Goal: Task Accomplishment & Management: Manage account settings

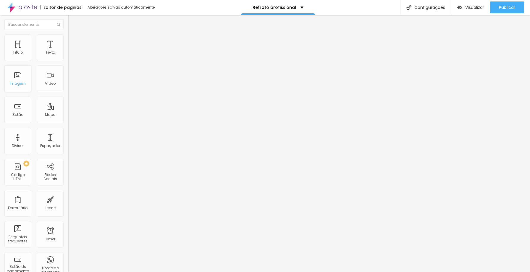
click at [14, 77] on div "Imagem" at bounding box center [17, 78] width 27 height 27
click at [20, 82] on div "Imagem" at bounding box center [18, 83] width 16 height 4
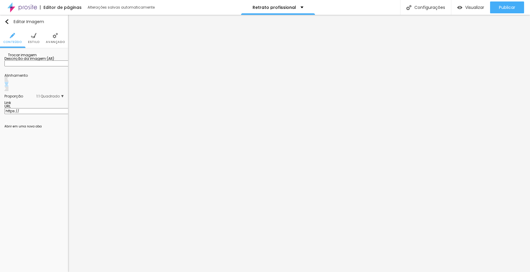
click at [30, 57] on span "Trocar imagem" at bounding box center [20, 54] width 32 height 5
click at [34, 57] on span "Trocar imagem" at bounding box center [20, 54] width 32 height 5
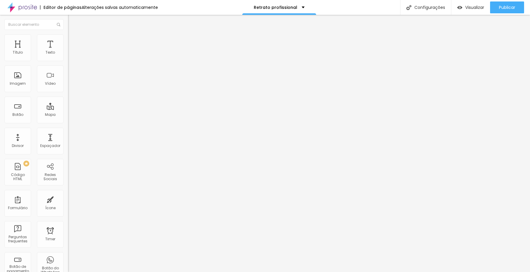
click at [68, 54] on span "Encaixotado" at bounding box center [79, 51] width 23 height 5
click at [68, 63] on span "Completo" at bounding box center [77, 60] width 18 height 5
click at [68, 57] on span "Encaixotado" at bounding box center [79, 54] width 23 height 5
click at [73, 40] on span "Estilo" at bounding box center [77, 38] width 9 height 5
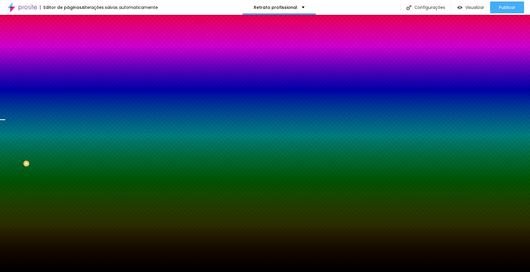
click at [68, 54] on span "Trocar imagem" at bounding box center [84, 51] width 32 height 5
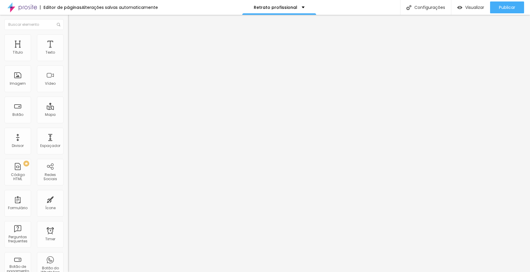
click at [68, 38] on img at bounding box center [70, 36] width 5 height 5
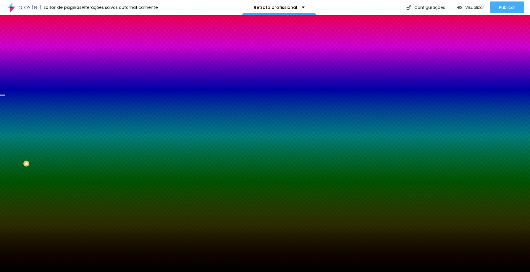
click at [68, 54] on span "Trocar imagem" at bounding box center [84, 51] width 32 height 5
click at [68, 34] on img at bounding box center [70, 30] width 5 height 5
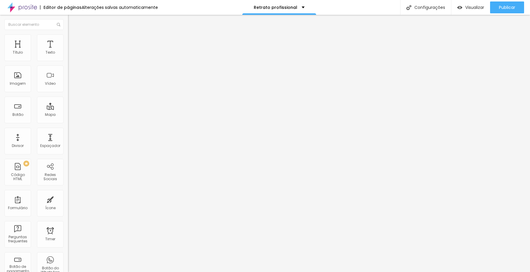
click at [68, 54] on span "Encaixotado" at bounding box center [79, 51] width 23 height 5
click at [68, 63] on span "Completo" at bounding box center [77, 60] width 18 height 5
click at [68, 57] on span "Encaixotado" at bounding box center [79, 54] width 23 height 5
click at [68, 38] on img at bounding box center [70, 36] width 5 height 5
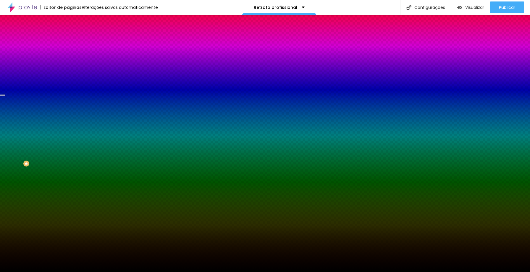
click at [68, 54] on span "Trocar imagem" at bounding box center [84, 51] width 32 height 5
click at [68, 54] on div "Trocar imagem" at bounding box center [102, 52] width 68 height 4
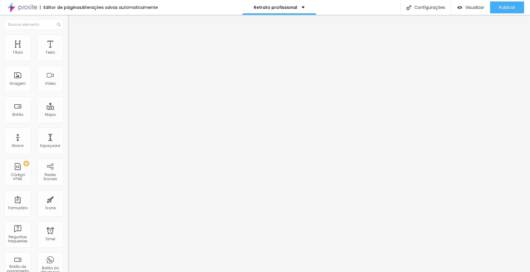
click at [68, 37] on img at bounding box center [70, 36] width 5 height 5
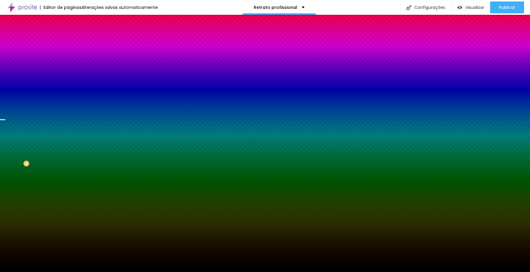
drag, startPoint x: 35, startPoint y: 73, endPoint x: 31, endPoint y: 83, distance: 10.4
click at [68, 54] on div "Trocar imagem" at bounding box center [102, 52] width 68 height 4
click at [70, 98] on icon "button" at bounding box center [72, 96] width 4 height 4
click at [70, 104] on icon "button" at bounding box center [72, 103] width 4 height 4
type input "160"
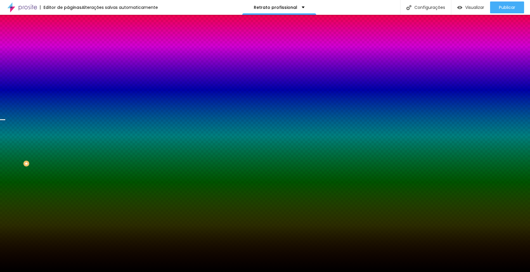
type input "160"
type input "210"
type input "230"
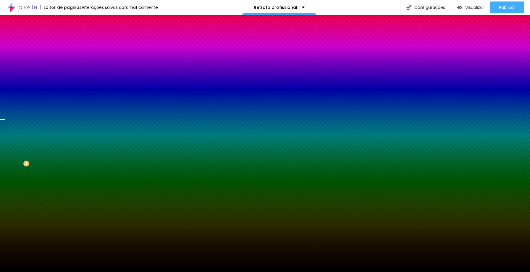
type input "235"
type input "240"
type input "235"
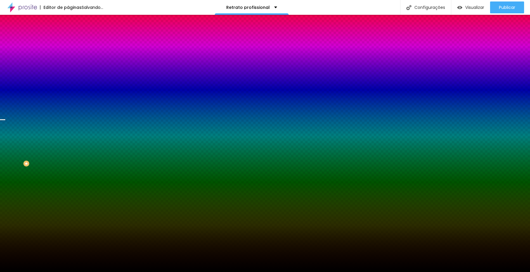
type input "235"
type input "170"
type input "85"
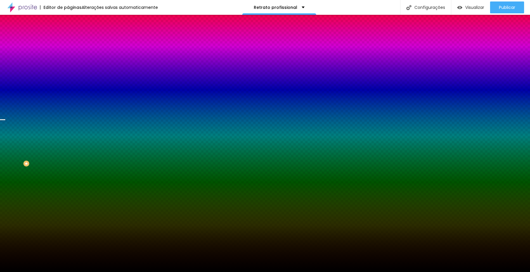
type input "50"
drag, startPoint x: 96, startPoint y: 214, endPoint x: 25, endPoint y: 207, distance: 72.2
type input "50"
drag, startPoint x: 65, startPoint y: 231, endPoint x: 112, endPoint y: 231, distance: 47.6
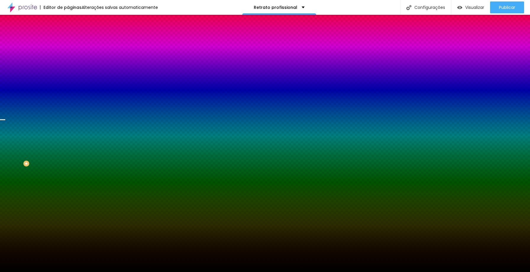
type input "105"
type input "125"
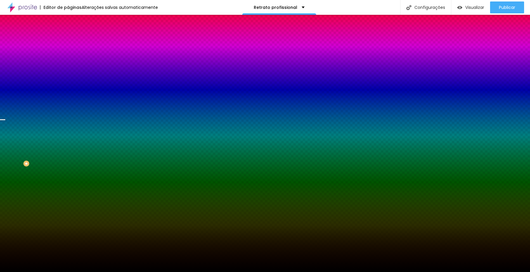
type input "155"
type input "165"
type input "185"
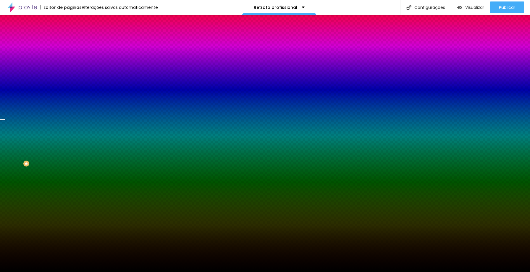
type input "185"
type input "205"
type input "220"
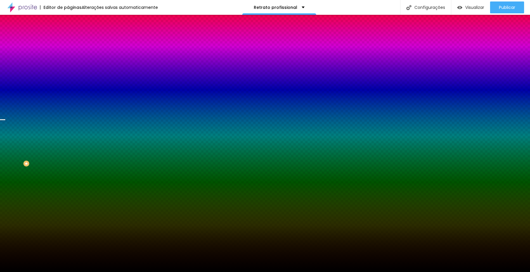
type input "225"
type input "260"
type input "270"
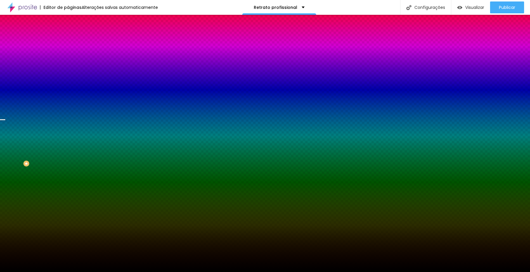
type input "270"
type input "275"
type input "280"
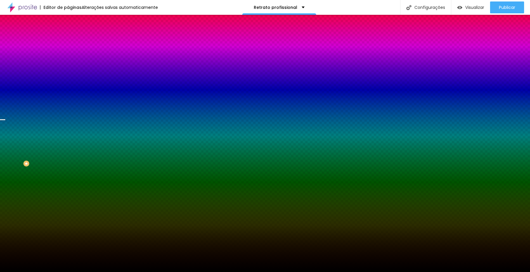
type input "285"
type input "290"
type input "300"
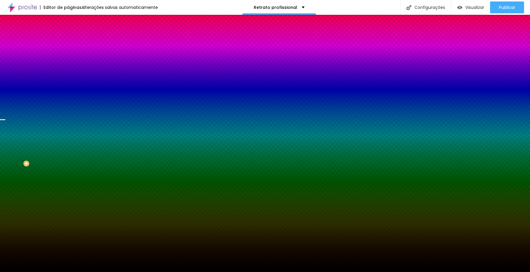
type input "300"
type input "305"
type input "310"
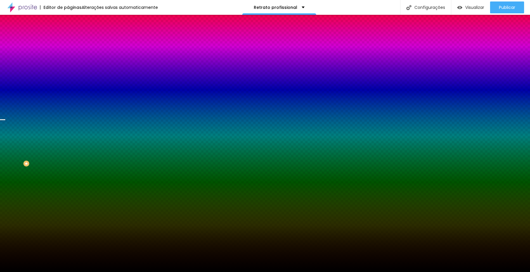
type input "320"
type input "330"
type input "315"
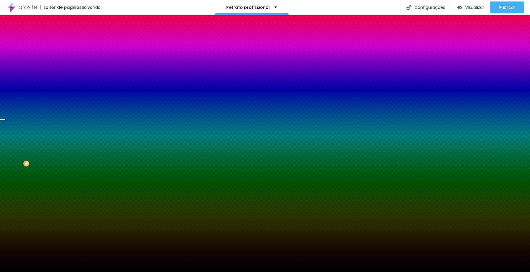
type input "315"
type input "250"
type input "170"
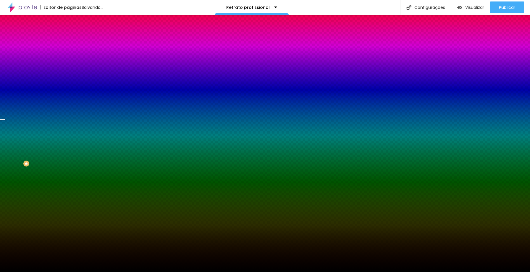
type input "140"
type input "100"
drag, startPoint x: 69, startPoint y: 229, endPoint x: 42, endPoint y: 228, distance: 26.9
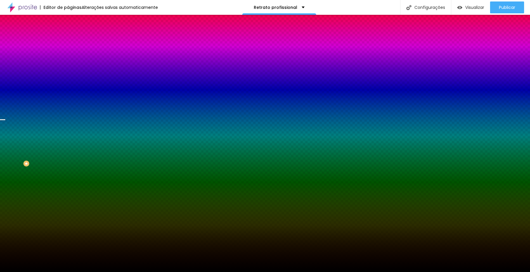
radio input "true"
radio input "false"
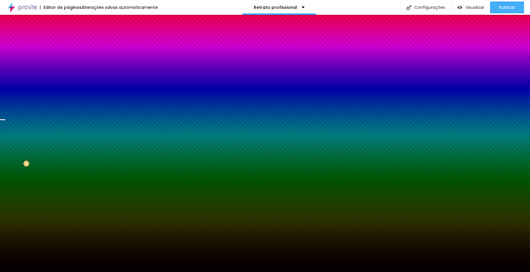
click at [33, 271] on div at bounding box center [265, 272] width 530 height 0
click at [70, 98] on icon "button" at bounding box center [72, 96] width 4 height 4
click at [68, 62] on span "Parallax" at bounding box center [75, 58] width 14 height 5
click at [68, 65] on span "Nenhum" at bounding box center [75, 62] width 15 height 5
click at [68, 71] on span "Parallax" at bounding box center [75, 68] width 14 height 5
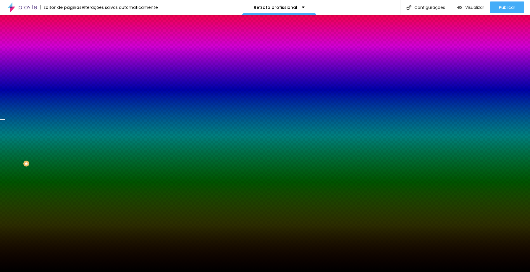
click at [68, 34] on li "Conteúdo" at bounding box center [102, 31] width 68 height 6
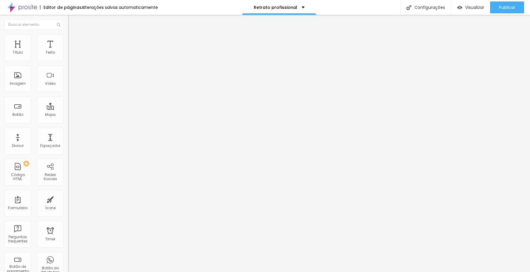
click at [68, 38] on img at bounding box center [70, 36] width 5 height 5
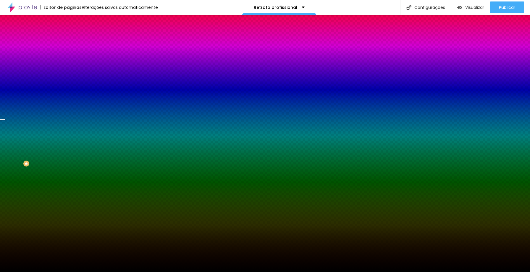
click at [68, 54] on span "Trocar imagem" at bounding box center [84, 51] width 32 height 5
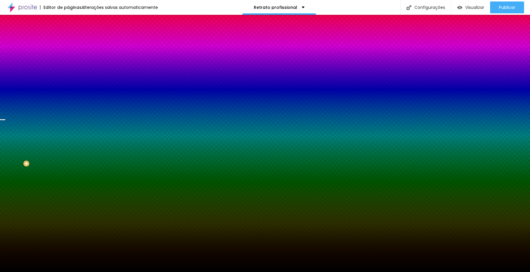
click at [68, 54] on span "Trocar imagem" at bounding box center [84, 51] width 32 height 5
click at [68, 62] on span "Parallax" at bounding box center [75, 58] width 14 height 5
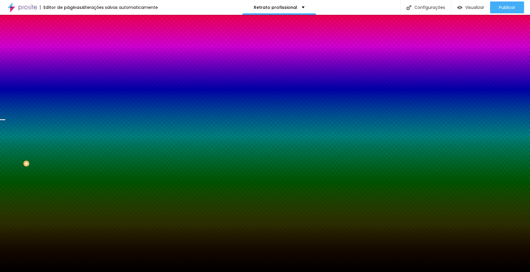
click at [68, 65] on span "Nenhum" at bounding box center [75, 62] width 15 height 5
click at [68, 70] on div "Parallax" at bounding box center [102, 69] width 68 height 4
click at [68, 34] on li "Conteúdo" at bounding box center [102, 31] width 68 height 6
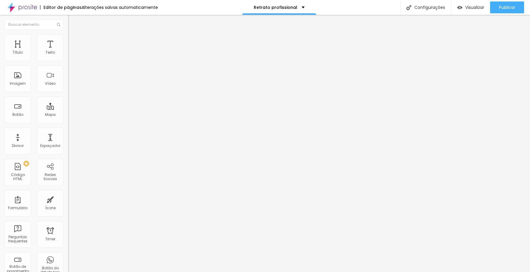
click at [68, 54] on span "Encaixotado" at bounding box center [79, 51] width 23 height 5
click at [68, 62] on li "Completo" at bounding box center [102, 61] width 68 height 4
click at [73, 59] on span "Encaixotado" at bounding box center [84, 56] width 23 height 5
click at [68, 54] on span "Encaixotado" at bounding box center [79, 51] width 23 height 5
click at [68, 37] on img at bounding box center [70, 36] width 5 height 5
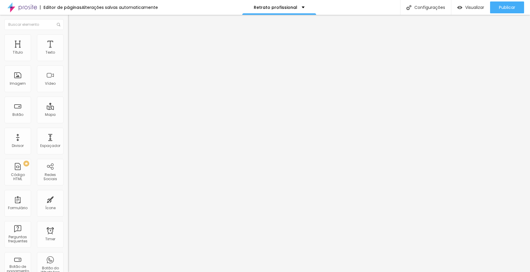
click at [68, 38] on img at bounding box center [70, 36] width 5 height 5
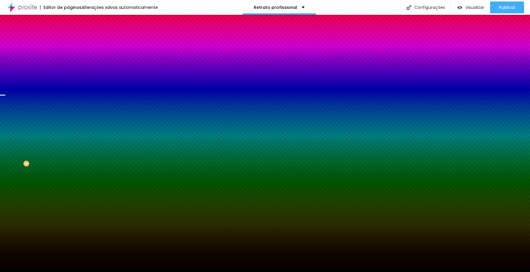
click at [68, 54] on div "Trocar imagem" at bounding box center [102, 52] width 68 height 4
click at [68, 54] on span "Trocar imagem" at bounding box center [84, 51] width 32 height 5
drag, startPoint x: 49, startPoint y: 90, endPoint x: 54, endPoint y: 91, distance: 4.5
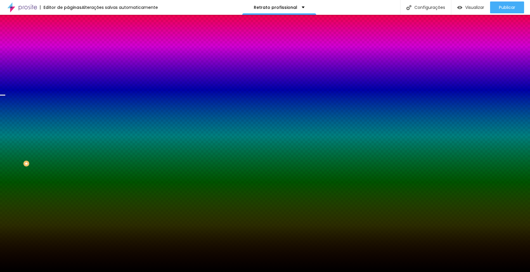
click at [68, 34] on img at bounding box center [70, 30] width 5 height 5
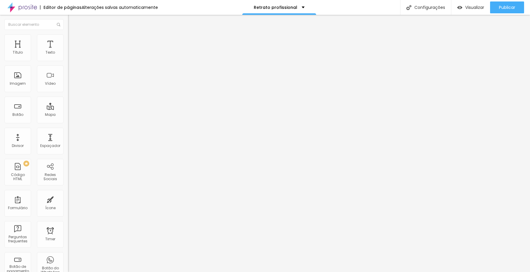
click at [72, 22] on img "button" at bounding box center [74, 21] width 5 height 5
click at [13, 237] on div "Perguntas frequentes" at bounding box center [17, 239] width 23 height 9
click at [68, 19] on button "Editar Botão" at bounding box center [102, 22] width 68 height 14
click at [68, 39] on img at bounding box center [70, 41] width 5 height 5
click at [72, 103] on input "radio" at bounding box center [74, 105] width 4 height 4
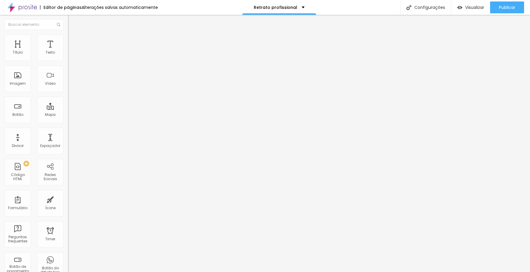
radio input "true"
radio input "false"
click at [68, 103] on div at bounding box center [102, 105] width 68 height 4
click at [68, 97] on button at bounding box center [72, 100] width 8 height 6
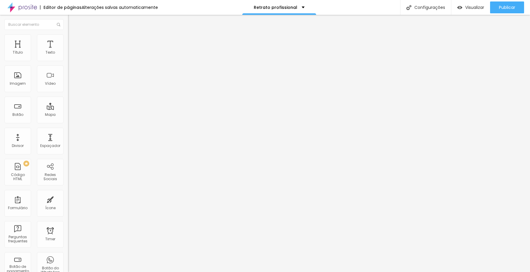
radio input "false"
radio input "true"
click at [70, 59] on img at bounding box center [72, 57] width 4 height 4
radio input "true"
radio input "false"
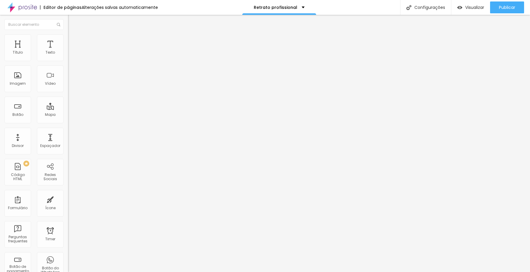
click at [70, 59] on img at bounding box center [72, 57] width 4 height 4
radio input "true"
radio input "false"
type input "15"
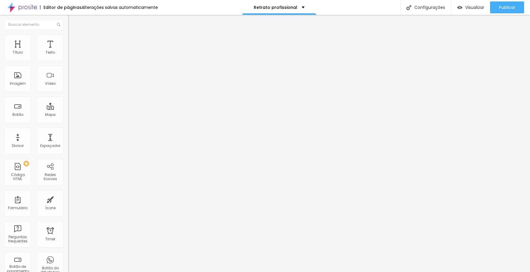
type input "16"
type input "17"
type input "18"
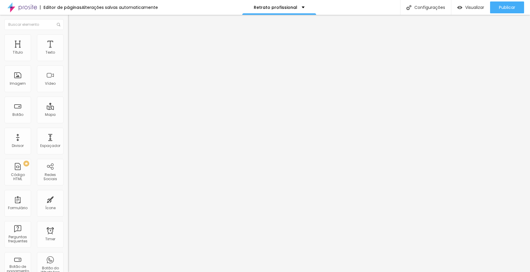
type input "18"
drag, startPoint x: 22, startPoint y: 93, endPoint x: 65, endPoint y: 94, distance: 42.6
type input "18"
click at [68, 176] on input "range" at bounding box center [87, 178] width 38 height 5
click at [68, 38] on img at bounding box center [70, 35] width 5 height 5
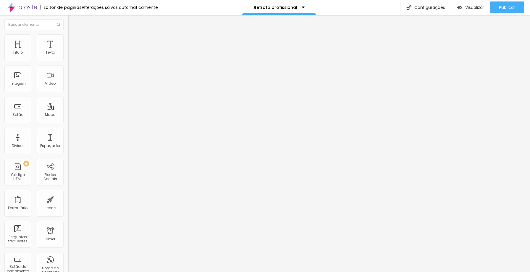
click at [72, 24] on img "button" at bounding box center [74, 24] width 4 height 5
click at [23, 174] on div "Código HTML" at bounding box center [17, 176] width 23 height 9
click at [27, 164] on span "PREMIUM" at bounding box center [18, 163] width 20 height 2
click at [72, 54] on span "Trocar icone" at bounding box center [85, 51] width 26 height 5
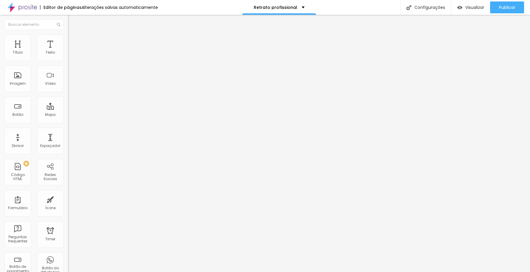
click at [68, 77] on img at bounding box center [70, 74] width 4 height 4
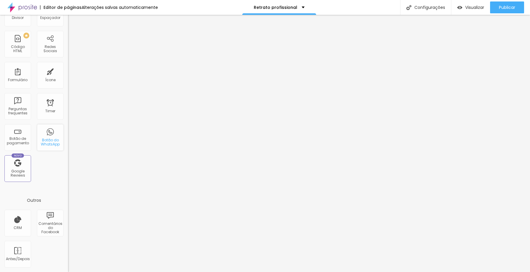
scroll to position [0, 0]
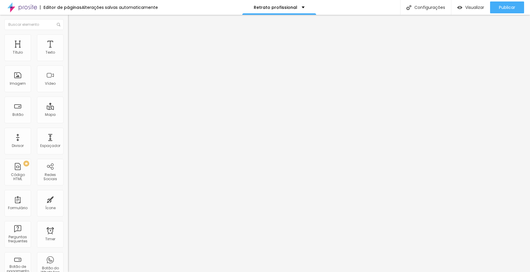
click at [68, 38] on img at bounding box center [70, 36] width 5 height 5
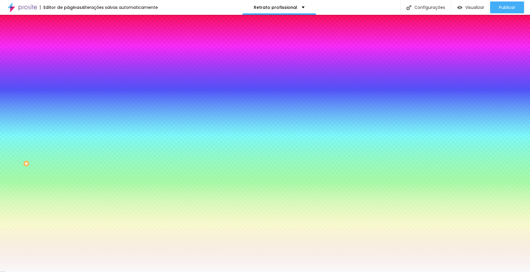
click at [68, 86] on input "#F9F9F9" at bounding box center [103, 83] width 71 height 6
click at [68, 80] on div at bounding box center [102, 80] width 68 height 0
click at [68, 86] on input "#F9F9F9" at bounding box center [103, 83] width 71 height 6
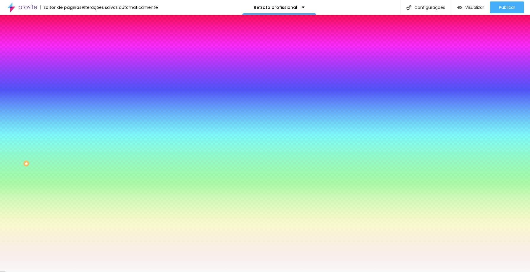
click at [68, 74] on div "Cor de fundo" at bounding box center [102, 72] width 68 height 4
click at [70, 79] on icon "button" at bounding box center [72, 77] width 4 height 4
click at [68, 86] on input "#F9F9F9" at bounding box center [103, 83] width 71 height 6
drag, startPoint x: 61, startPoint y: 108, endPoint x: 43, endPoint y: 106, distance: 18.2
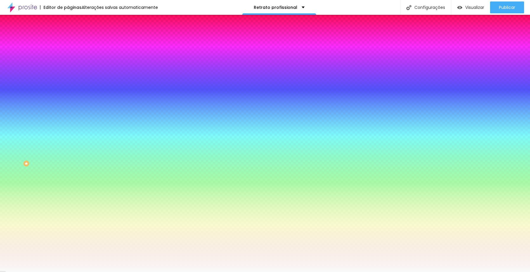
click at [68, 86] on div "#F9F9F9" at bounding box center [102, 83] width 68 height 6
click at [68, 86] on input "#0" at bounding box center [103, 83] width 71 height 6
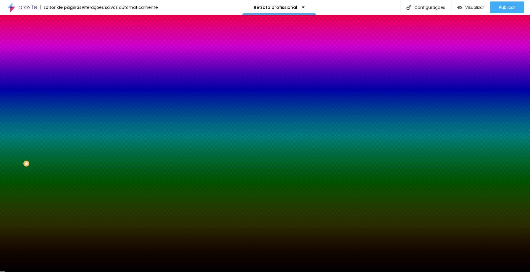
type input "#00000"
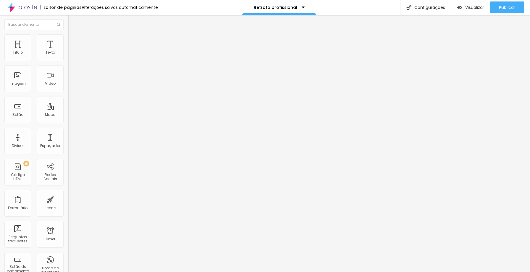
click at [68, 36] on img at bounding box center [70, 36] width 5 height 5
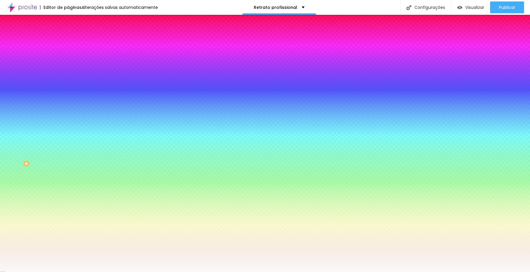
click at [68, 86] on input "#F9F9F9" at bounding box center [103, 83] width 71 height 6
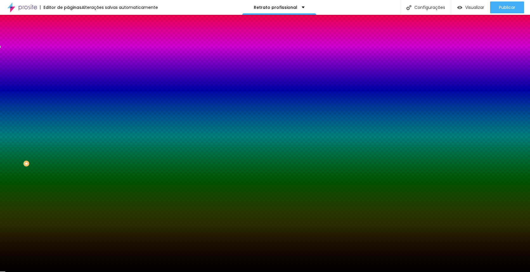
type input "#0000"
click at [68, 112] on div "Imagem de fundo Adicionar imagem Efeito da Imagem Nenhum Nenhum Parallax Cor de…" at bounding box center [102, 84] width 68 height 77
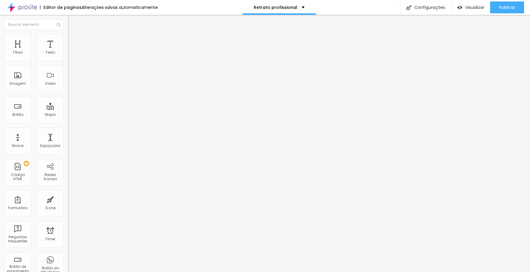
click at [68, 38] on li "Estilo" at bounding box center [102, 37] width 68 height 6
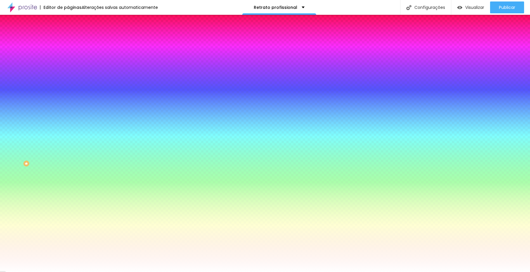
click at [68, 86] on input "#FFFFFF" at bounding box center [103, 83] width 71 height 6
drag, startPoint x: 61, startPoint y: 108, endPoint x: 51, endPoint y: 107, distance: 10.7
click at [68, 86] on input "#FFFFFF" at bounding box center [103, 83] width 71 height 6
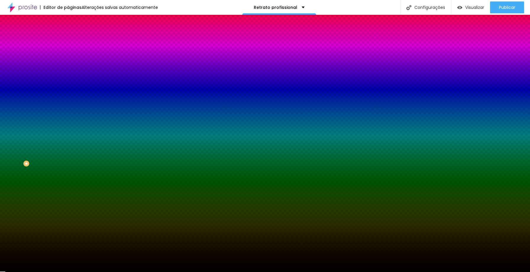
click at [68, 80] on div at bounding box center [102, 80] width 68 height 0
type input "#000000"
click at [61, 157] on div at bounding box center [265, 136] width 530 height 272
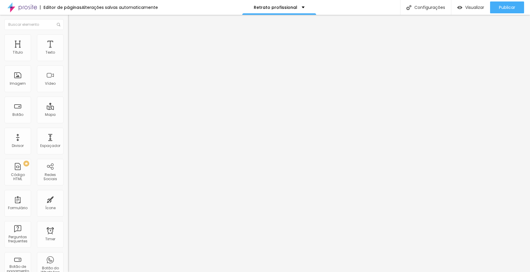
click at [68, 38] on li "Estilo" at bounding box center [102, 37] width 68 height 6
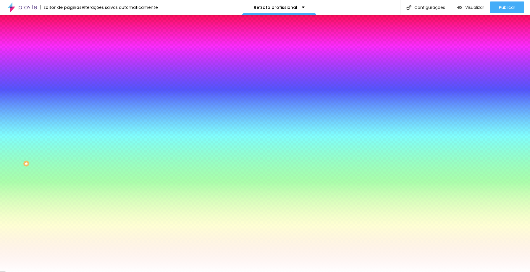
click at [68, 56] on div at bounding box center [102, 56] width 68 height 0
click at [12, 96] on div at bounding box center [265, 136] width 530 height 272
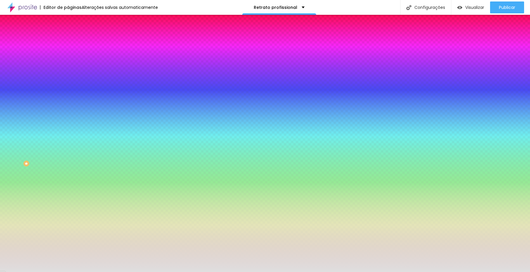
type input "#E1E1E1"
drag, startPoint x: 12, startPoint y: 96, endPoint x: 6, endPoint y: 72, distance: 25.0
click at [68, 72] on div "Cor de fundo Voltar ao padrão #E1E1E1 0 Borda arredondada" at bounding box center [102, 96] width 68 height 100
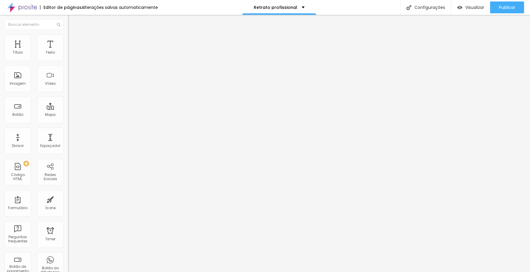
drag, startPoint x: 36, startPoint y: 67, endPoint x: 7, endPoint y: 64, distance: 29.7
click at [68, 56] on input "Alboom Brasil" at bounding box center [103, 53] width 71 height 6
paste input "v. Voluntário Fernando Pinheiro Franco, 411 - Centro, Mogi das Cruzes - SP, 087…"
type input "Av. Voluntário Fernando Pinheiro Franco, 411 - Centro, Mogi das Cruzes - SP, 08…"
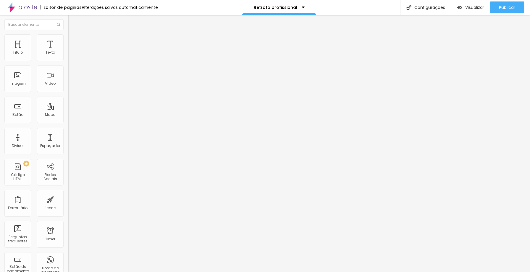
type input "16"
type input "17"
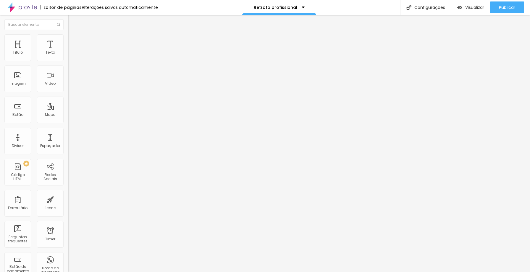
type input "18"
type input "19"
drag, startPoint x: 33, startPoint y: 93, endPoint x: 46, endPoint y: 93, distance: 12.1
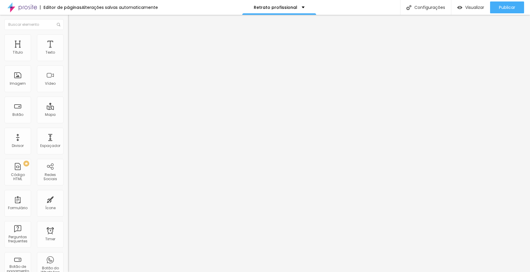
click at [68, 149] on input "range" at bounding box center [87, 151] width 38 height 5
type input "17"
type input "16"
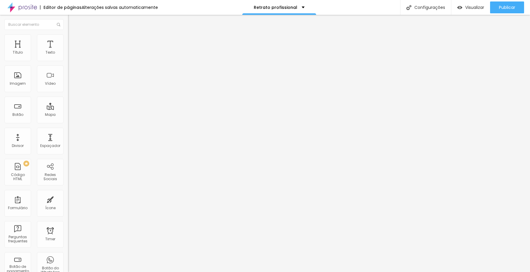
type input "15"
type input "14"
type input "13"
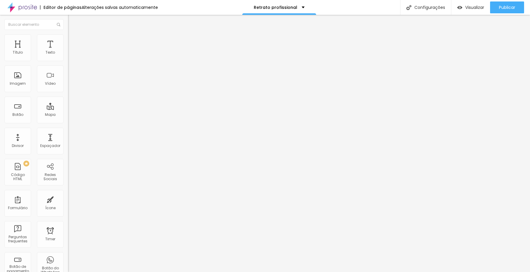
type input "13"
drag, startPoint x: 46, startPoint y: 93, endPoint x: 25, endPoint y: 94, distance: 21.0
type input "13"
click at [68, 149] on input "range" at bounding box center [87, 151] width 38 height 5
click at [68, 38] on img at bounding box center [70, 36] width 5 height 5
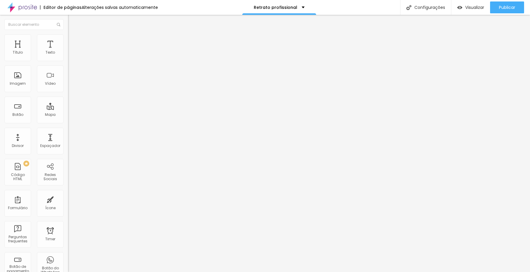
type input "90"
type input "85"
type input "75"
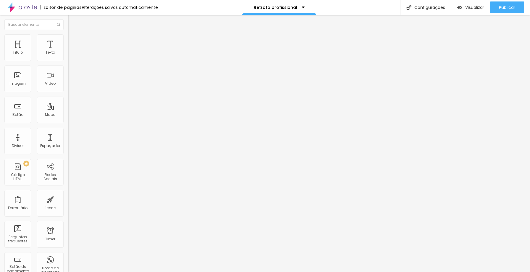
type input "75"
type input "65"
type input "55"
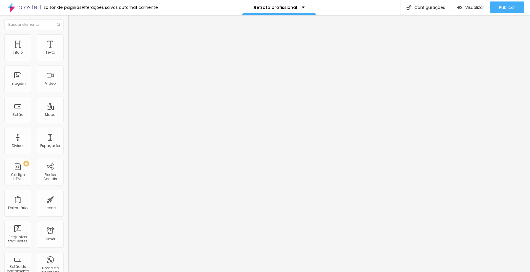
type input "50"
type input "45"
type input "40"
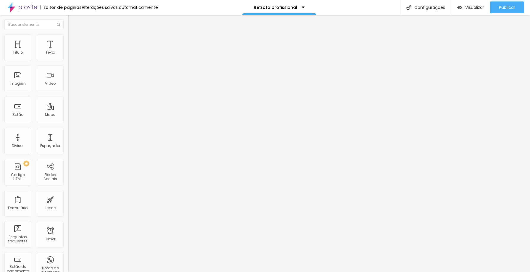
type input "40"
type input "35"
type input "40"
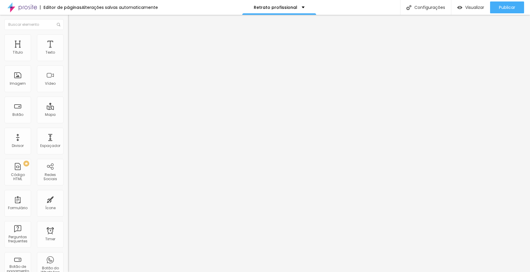
type input "45"
type input "50"
type input "55"
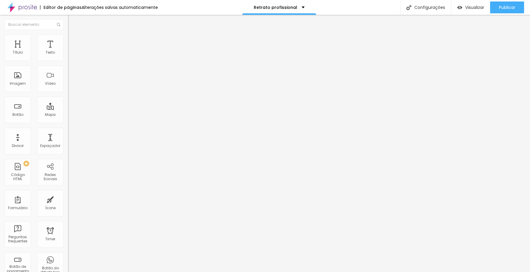
type input "55"
type input "60"
type input "65"
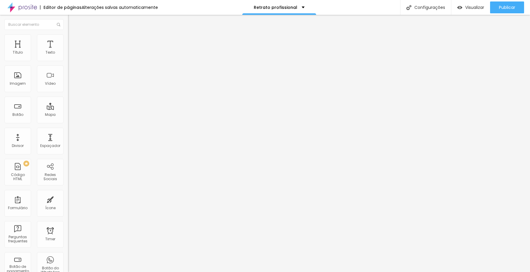
type input "70"
type input "75"
type input "80"
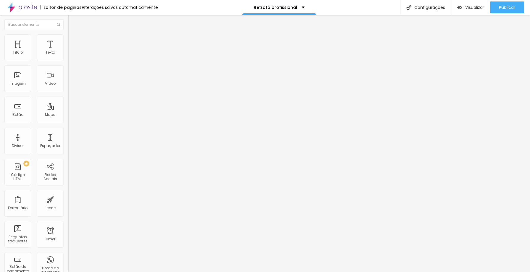
type input "80"
type input "85"
type input "90"
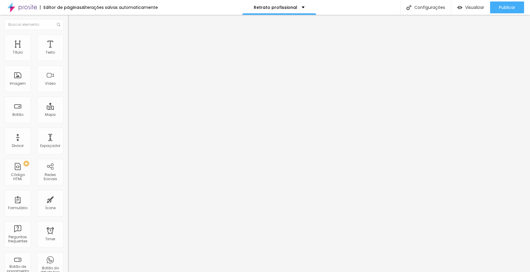
type input "95"
type input "100"
type input "90"
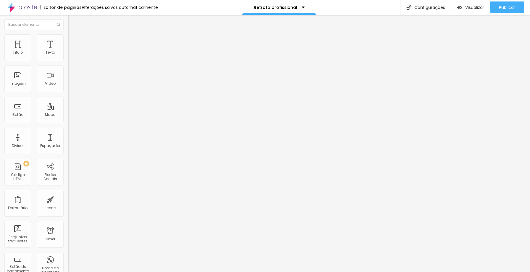
type input "90"
type input "80"
type input "70"
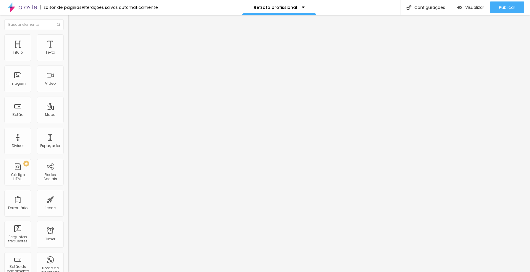
type input "65"
type input "60"
type input "55"
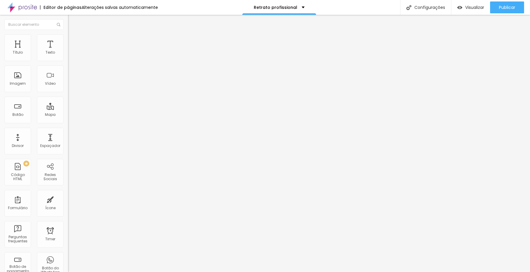
type input "55"
type input "50"
type input "45"
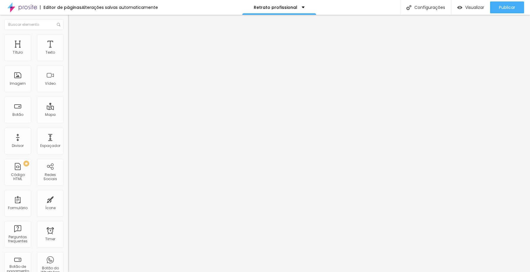
type input "40"
type input "35"
type input "30"
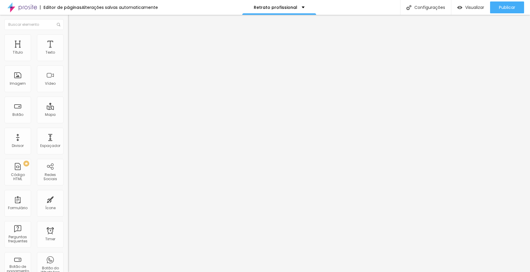
type input "30"
type input "35"
type input "40"
drag, startPoint x: 53, startPoint y: 63, endPoint x: 20, endPoint y: 67, distance: 32.7
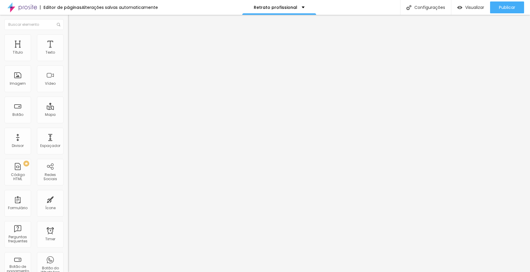
type input "40"
click at [68, 61] on input "range" at bounding box center [87, 58] width 38 height 5
type input "293"
type input "354"
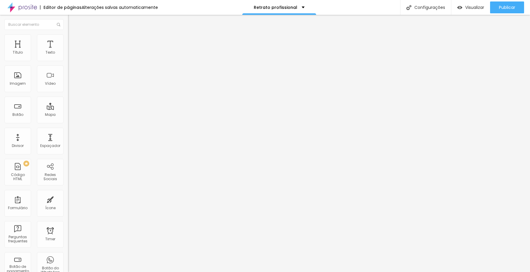
type input "354"
type input "387"
type input "442"
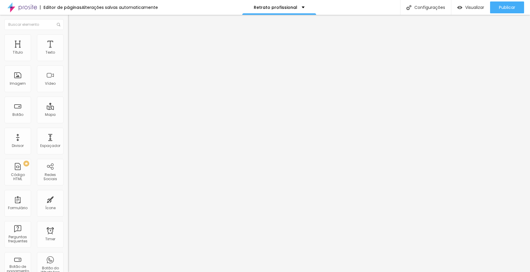
type input "458"
type input "464"
type input "466"
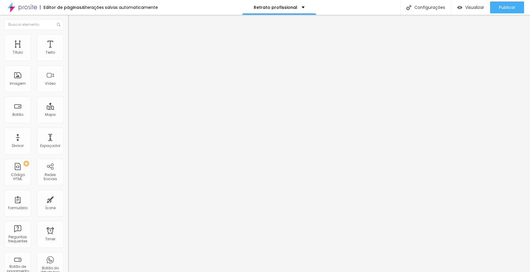
type input "466"
type input "475"
type input "479"
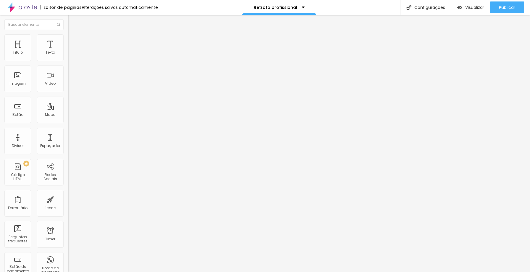
type input "480"
type input "483"
drag, startPoint x: 22, startPoint y: 82, endPoint x: 29, endPoint y: 82, distance: 7.4
click at [68, 76] on input "range" at bounding box center [87, 73] width 38 height 5
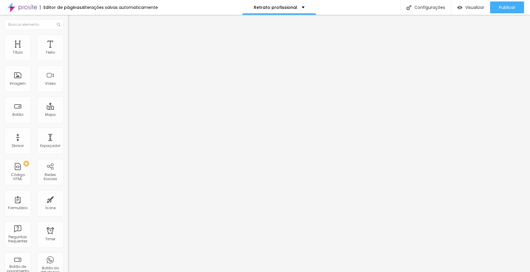
click at [73, 42] on span "Avançado" at bounding box center [83, 44] width 20 height 5
click at [68, 271] on img at bounding box center [70, 274] width 4 height 4
click at [68, 261] on li "Tablet" at bounding box center [102, 263] width 68 height 4
click at [68, 224] on input "text" at bounding box center [103, 227] width 71 height 6
click at [68, 40] on li "Estilo" at bounding box center [102, 37] width 68 height 6
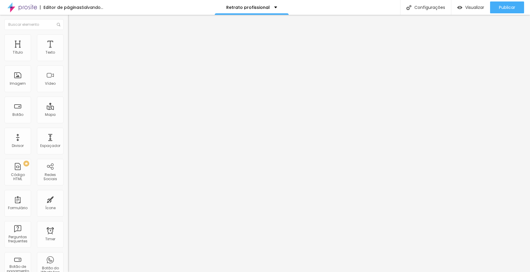
drag, startPoint x: 28, startPoint y: 63, endPoint x: 58, endPoint y: 66, distance: 31.0
click at [68, 61] on input "range" at bounding box center [87, 58] width 38 height 5
drag, startPoint x: 29, startPoint y: 80, endPoint x: 26, endPoint y: 83, distance: 4.0
click at [68, 76] on input "range" at bounding box center [87, 73] width 38 height 5
click at [73, 42] on span "Avançado" at bounding box center [83, 44] width 20 height 5
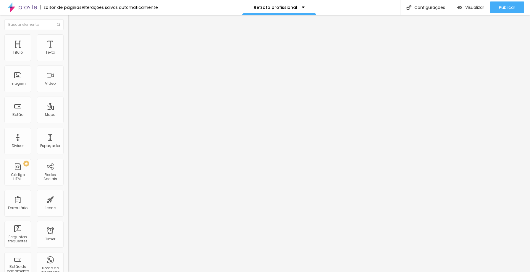
click at [68, 115] on input "range" at bounding box center [87, 117] width 38 height 5
drag, startPoint x: 27, startPoint y: 70, endPoint x: 17, endPoint y: 74, distance: 11.0
click at [68, 198] on input "range" at bounding box center [87, 200] width 38 height 5
click at [68, 214] on img at bounding box center [69, 215] width 2 height 2
click at [68, 34] on li "Conteúdo" at bounding box center [102, 31] width 68 height 6
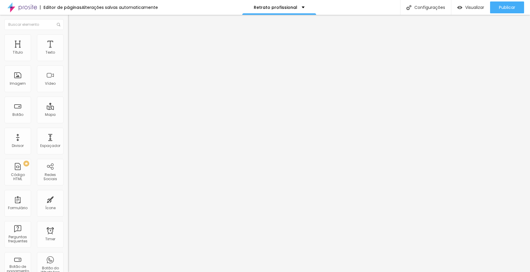
click at [68, 71] on img at bounding box center [70, 69] width 4 height 4
click at [68, 75] on img at bounding box center [70, 73] width 4 height 4
click at [68, 149] on input "range" at bounding box center [87, 151] width 38 height 5
click at [68, 40] on img at bounding box center [70, 42] width 5 height 5
click at [68, 39] on ul "Conteúdo Estilo Avançado" at bounding box center [102, 37] width 68 height 18
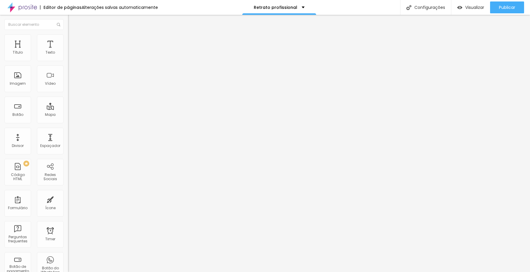
click at [68, 40] on li "Estilo" at bounding box center [102, 37] width 68 height 6
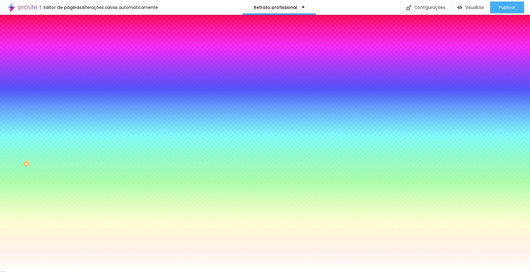
click at [68, 80] on div at bounding box center [102, 80] width 68 height 0
click at [11, 150] on div at bounding box center [265, 136] width 530 height 272
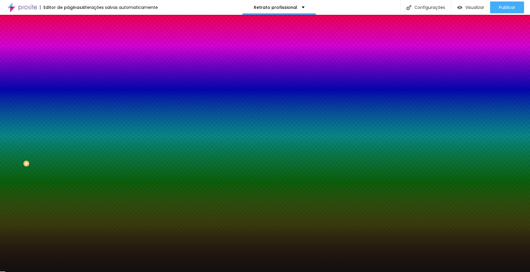
drag, startPoint x: 11, startPoint y: 150, endPoint x: 6, endPoint y: 156, distance: 7.9
click at [68, 123] on div "Imagem de fundo Adicionar imagem Efeito da Imagem Nenhum Nenhum Parallax Cor de…" at bounding box center [102, 84] width 68 height 77
click at [68, 80] on div at bounding box center [102, 80] width 68 height 0
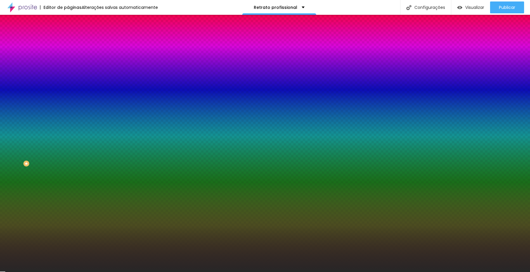
drag, startPoint x: 10, startPoint y: 150, endPoint x: 8, endPoint y: 152, distance: 3.3
click at [68, 86] on div at bounding box center [102, 86] width 68 height 0
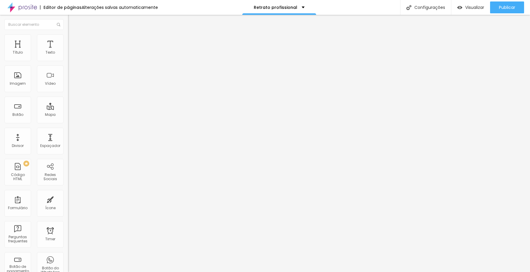
scroll to position [47, 0]
drag, startPoint x: 8, startPoint y: 70, endPoint x: 10, endPoint y: 57, distance: 13.5
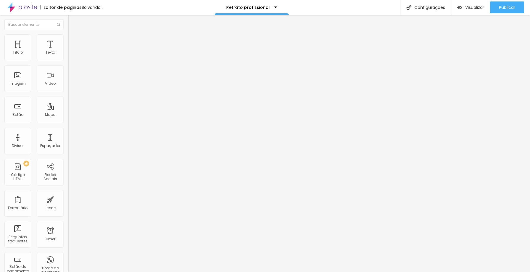
drag, startPoint x: 42, startPoint y: 154, endPoint x: 30, endPoint y: 143, distance: 15.9
drag, startPoint x: 6, startPoint y: 155, endPoint x: 9, endPoint y: 101, distance: 53.6
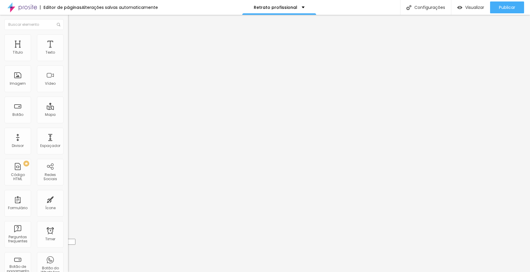
click at [68, 197] on div "Editar Redes Sociais Conteúdo Estilo Avançado Instagram Rede social Instagram E…" at bounding box center [102, 143] width 68 height 257
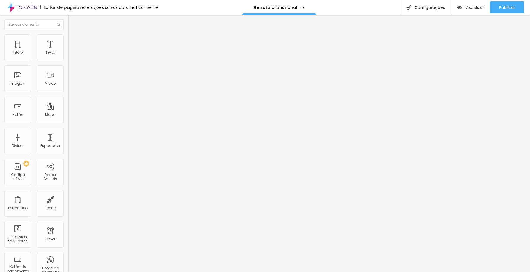
click at [68, 204] on div "Editar Redes Sociais Conteúdo Estilo Avançado Instagram Rede social Instagram E…" at bounding box center [102, 143] width 68 height 257
click at [68, 230] on img at bounding box center [70, 232] width 5 height 5
click at [71, 245] on div "TikTok" at bounding box center [102, 247] width 62 height 5
click at [68, 238] on span "Rede social" at bounding box center [78, 240] width 21 height 5
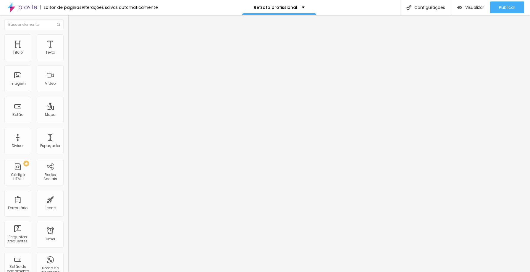
click at [68, 39] on li "Estilo" at bounding box center [102, 37] width 68 height 6
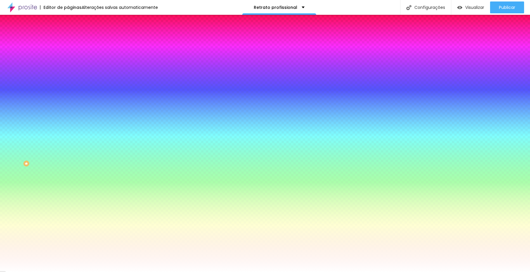
click at [68, 80] on div at bounding box center [102, 80] width 68 height 0
click at [10, 147] on div at bounding box center [265, 136] width 530 height 272
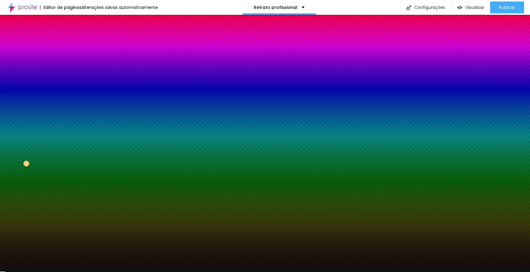
type input "#000000"
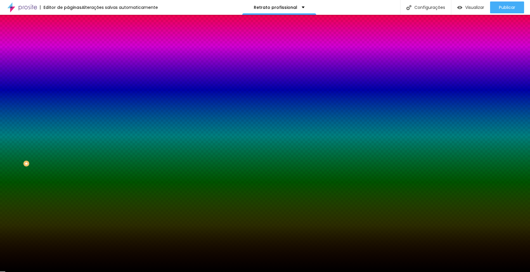
drag, startPoint x: 10, startPoint y: 147, endPoint x: 8, endPoint y: 166, distance: 19.0
click at [68, 166] on div "Editar Seção Conteúdo Estilo Avançado Imagem de fundo Adicionar imagem Efeito d…" at bounding box center [102, 143] width 68 height 257
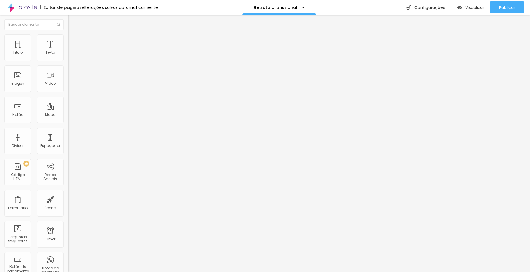
click at [68, 34] on li "Estilo" at bounding box center [102, 37] width 68 height 6
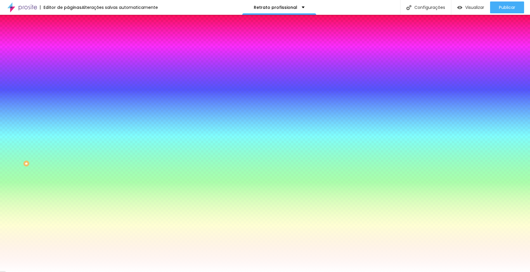
click at [68, 80] on div at bounding box center [102, 80] width 68 height 0
click at [10, 158] on div at bounding box center [265, 136] width 530 height 272
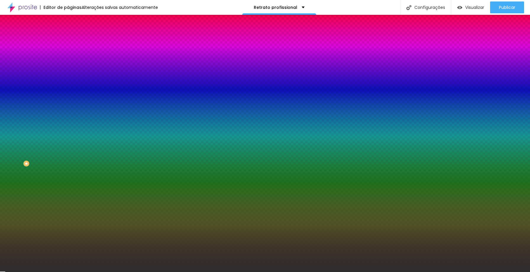
click at [10, 151] on div at bounding box center [265, 136] width 530 height 272
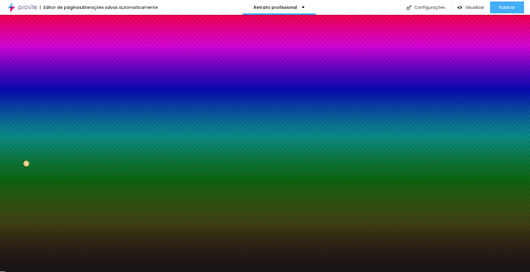
type input "#181717"
drag, startPoint x: 10, startPoint y: 151, endPoint x: 10, endPoint y: 155, distance: 4.2
click at [22, 245] on div at bounding box center [22, 245] width 1 height 1
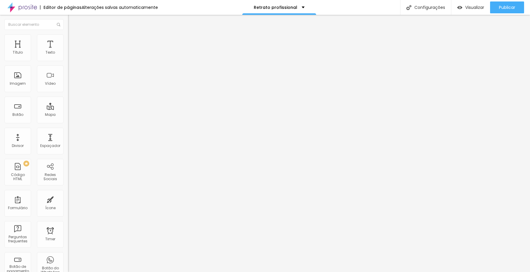
click at [68, 54] on span "Encaixotado" at bounding box center [79, 51] width 23 height 5
click at [68, 63] on span "Completo" at bounding box center [77, 60] width 18 height 5
click at [68, 57] on div "Encaixotado" at bounding box center [102, 55] width 68 height 4
click at [68, 40] on li "Estilo" at bounding box center [102, 37] width 68 height 6
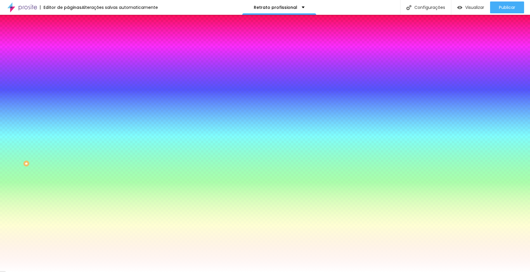
click at [68, 54] on span "Trocar imagem" at bounding box center [84, 51] width 32 height 5
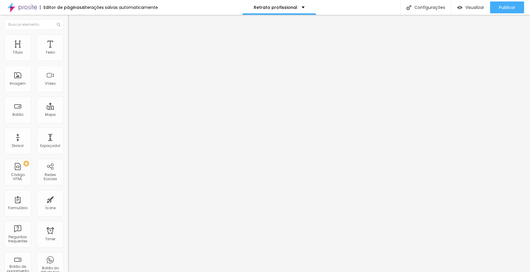
click at [73, 41] on span "Estilo" at bounding box center [77, 38] width 9 height 5
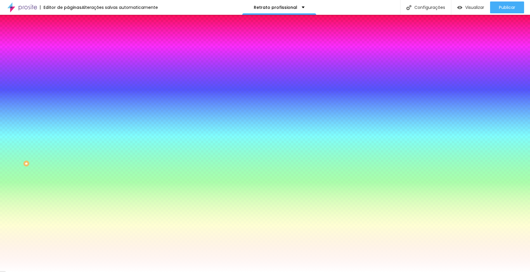
click at [68, 54] on span "Trocar imagem" at bounding box center [84, 51] width 32 height 5
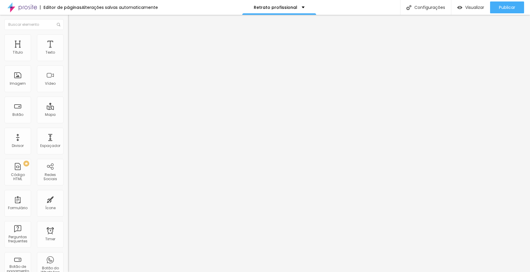
click at [68, 39] on li "Estilo" at bounding box center [102, 37] width 68 height 6
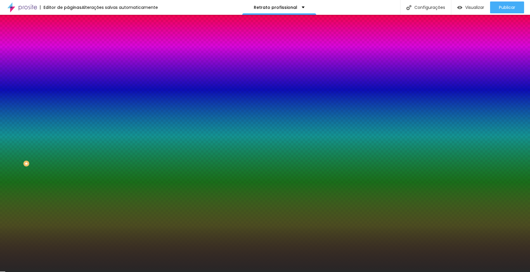
click at [68, 80] on div at bounding box center [102, 80] width 68 height 0
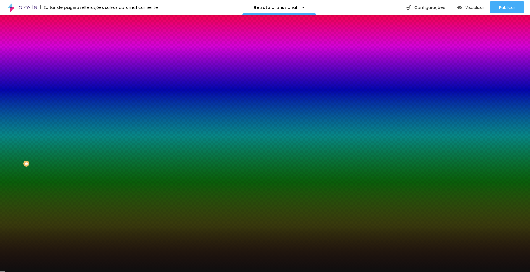
type input "#000000"
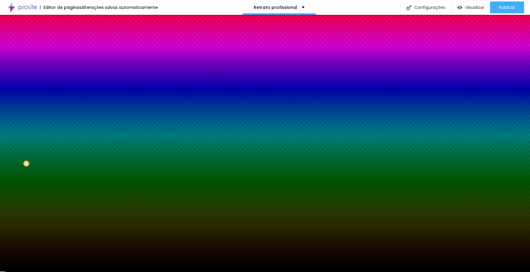
drag, startPoint x: 11, startPoint y: 151, endPoint x: 7, endPoint y: 165, distance: 14.6
click at [68, 165] on div "Editar Seção Conteúdo Estilo Avançado Imagem de fundo Adicionar imagem Efeito d…" at bounding box center [102, 143] width 68 height 257
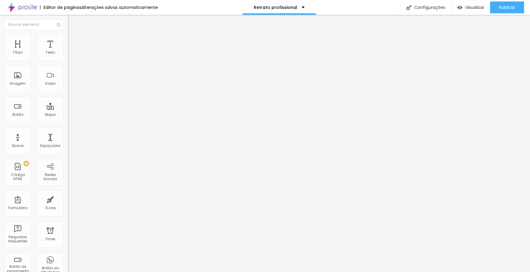
click at [68, 37] on img at bounding box center [70, 36] width 5 height 5
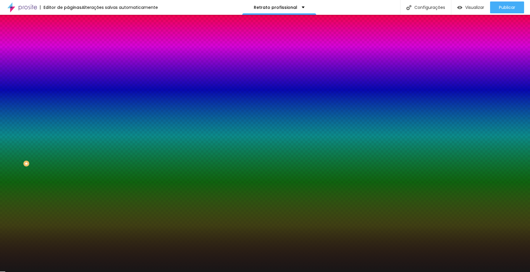
click at [68, 80] on div at bounding box center [102, 80] width 68 height 0
click at [12, 137] on div at bounding box center [265, 136] width 530 height 272
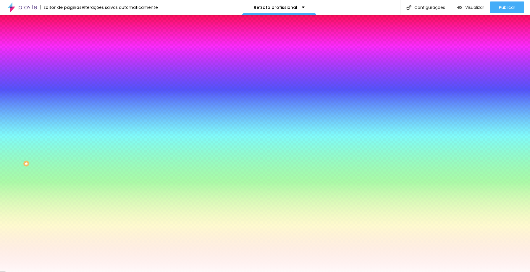
type input "#FFFFFF"
drag, startPoint x: 13, startPoint y: 134, endPoint x: 6, endPoint y: 105, distance: 30.1
click at [68, 86] on div "Cor de fundo Voltar ao padrão #FFFFFF" at bounding box center [102, 78] width 68 height 16
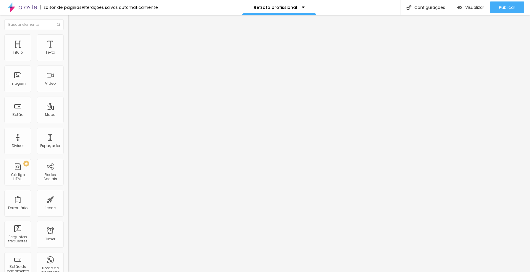
click at [72, 22] on img "button" at bounding box center [74, 21] width 5 height 5
click at [68, 60] on img at bounding box center [70, 61] width 4 height 4
click at [68, 59] on div at bounding box center [102, 57] width 68 height 14
click at [68, 59] on img at bounding box center [70, 56] width 4 height 4
click at [68, 39] on li "Estilo" at bounding box center [102, 37] width 68 height 6
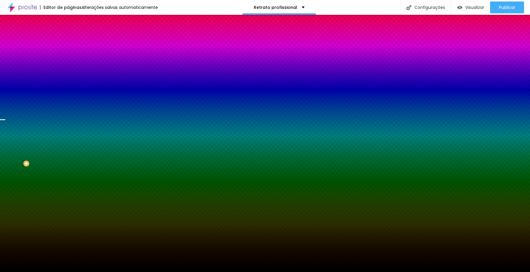
click at [72, 21] on img "button" at bounding box center [74, 21] width 5 height 5
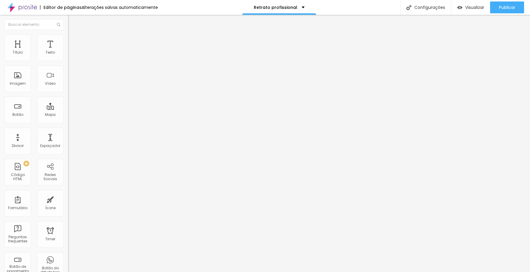
click at [68, 229] on img at bounding box center [70, 231] width 4 height 4
click at [68, 239] on img at bounding box center [70, 241] width 4 height 4
click at [68, 234] on div at bounding box center [102, 236] width 68 height 5
click at [68, 243] on img at bounding box center [70, 245] width 4 height 4
click at [68, 44] on li "Estilo" at bounding box center [102, 42] width 68 height 6
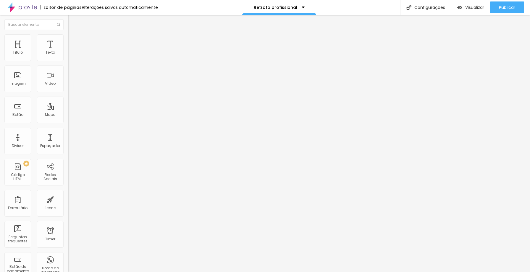
type input "15"
type input "16"
type input "17"
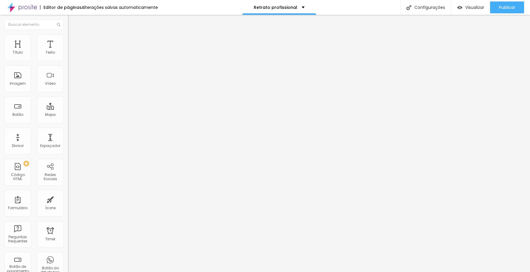
type input "17"
type input "18"
drag, startPoint x: 21, startPoint y: 93, endPoint x: 78, endPoint y: 96, distance: 57.4
type input "18"
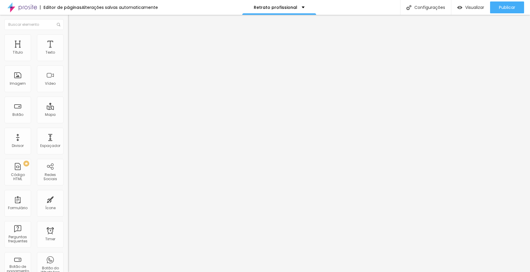
click at [78, 176] on input "range" at bounding box center [87, 178] width 38 height 5
click at [68, 194] on span "Verde claro" at bounding box center [78, 196] width 21 height 5
click at [68, 203] on span "Verde escuro" at bounding box center [80, 205] width 24 height 5
click at [68, 198] on span "Verde claro" at bounding box center [78, 200] width 21 height 5
click at [68, 210] on span "Arredondada" at bounding box center [80, 212] width 25 height 5
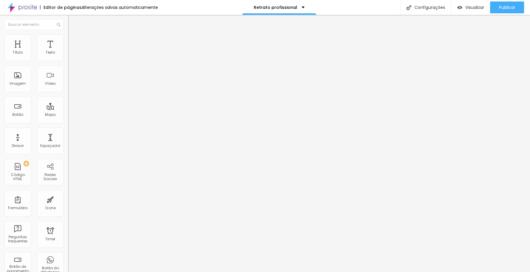
click at [68, 214] on span "Reta" at bounding box center [72, 216] width 8 height 5
click at [68, 223] on span "Arredondada" at bounding box center [80, 225] width 25 height 5
click at [68, 210] on span "Arredondada" at bounding box center [80, 212] width 25 height 5
click at [68, 45] on img at bounding box center [70, 47] width 5 height 5
type input "26"
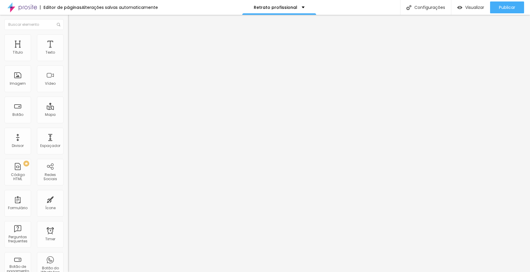
type input "26"
type input "58"
type input "60"
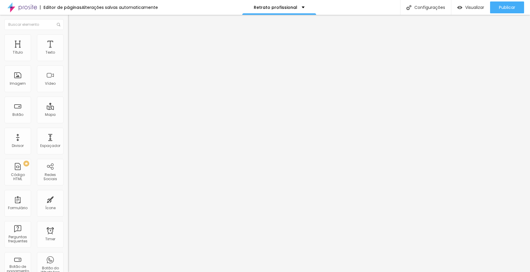
type input "65"
type input "69"
type input "71"
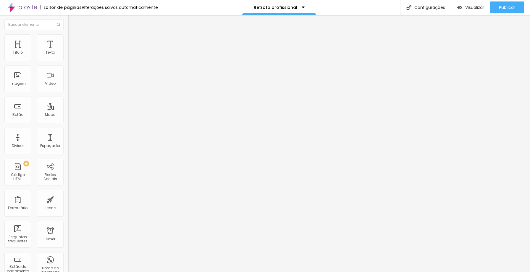
type input "71"
type input "82"
type input "84"
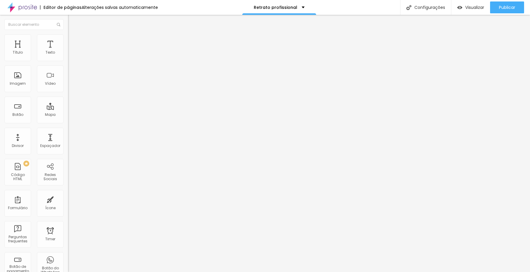
type input "85"
type input "86"
type input "97"
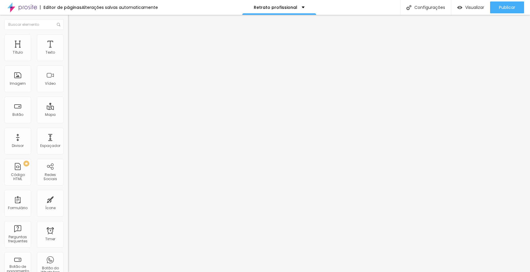
type input "97"
type input "98"
type input "99"
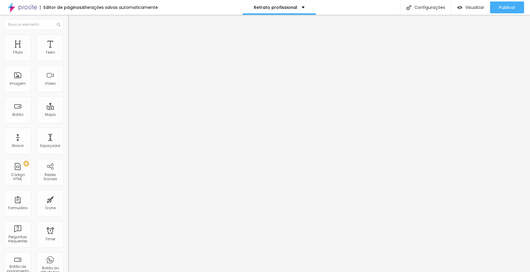
type input "100"
type input "94"
type input "89"
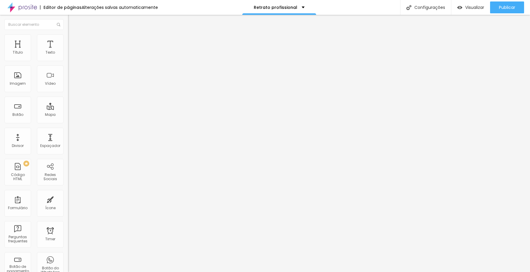
type input "89"
type input "87"
type input "85"
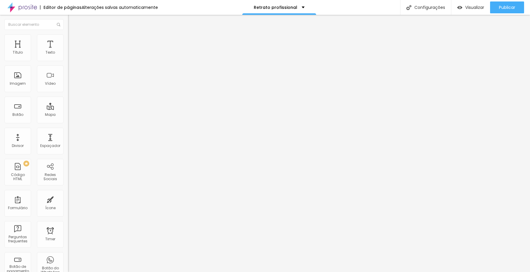
type input "82"
type input "79"
type input "78"
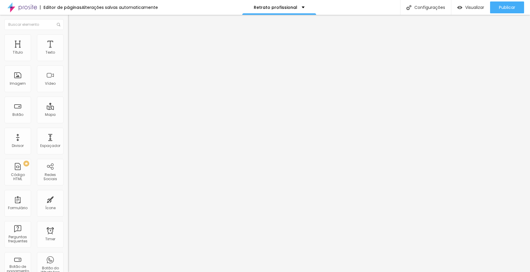
type input "78"
type input "75"
type input "74"
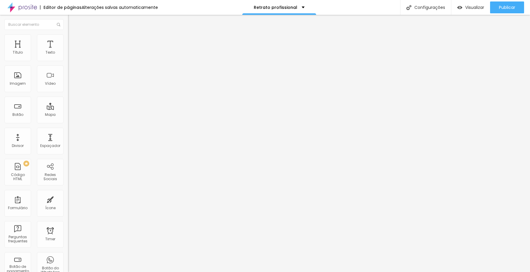
type input "72"
type input "70"
type input "67"
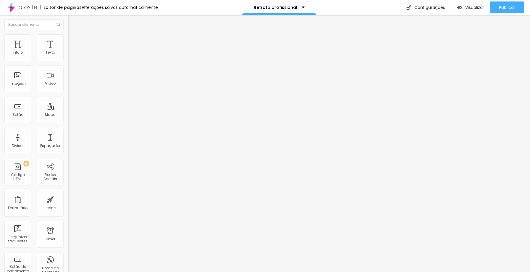
type input "67"
type input "66"
type input "64"
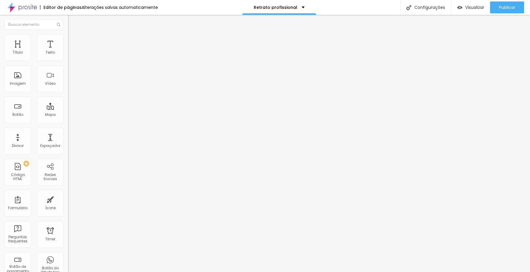
type input "63"
click at [68, 119] on input "range" at bounding box center [87, 121] width 38 height 5
type input "12"
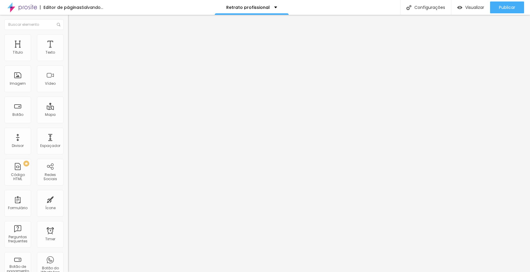
type input "12"
type input "15"
type input "37"
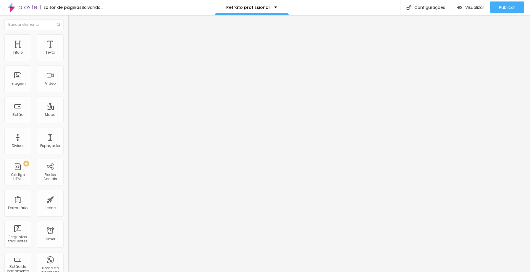
type input "45"
type input "60"
type input "66"
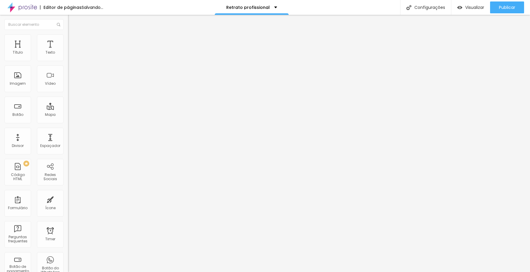
type input "66"
type input "71"
type input "78"
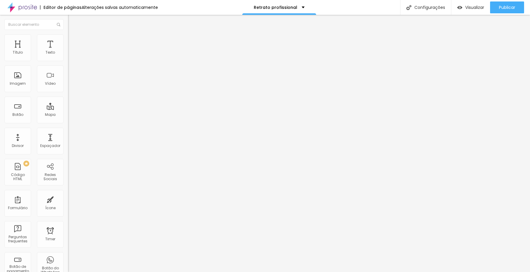
type input "79"
type input "80"
type input "82"
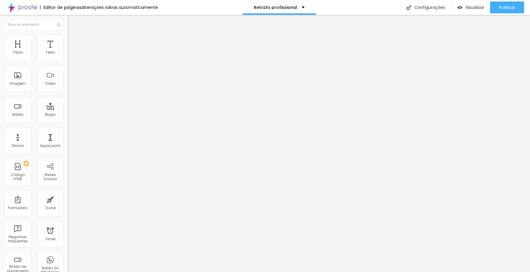
type input "82"
type input "83"
type input "87"
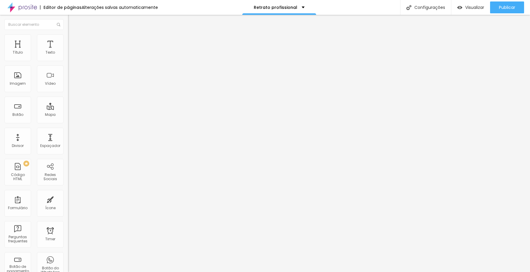
type input "89"
type input "94"
type input "95"
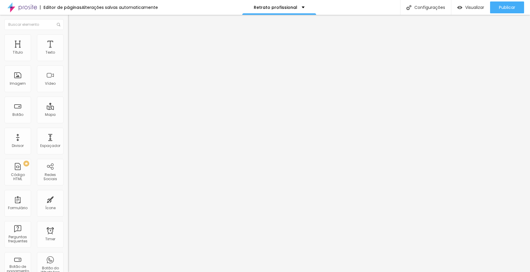
type input "95"
type input "97"
type input "98"
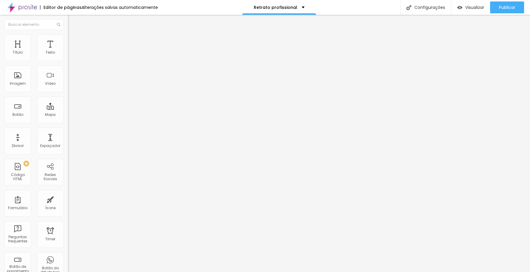
type input "99"
type input "100"
type input "95"
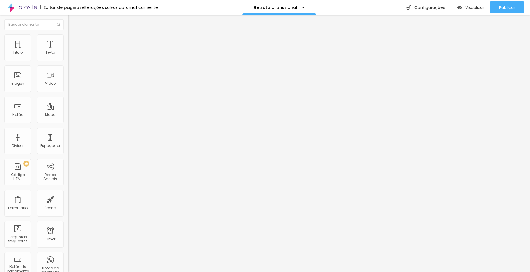
type input "95"
type input "75"
type input "74"
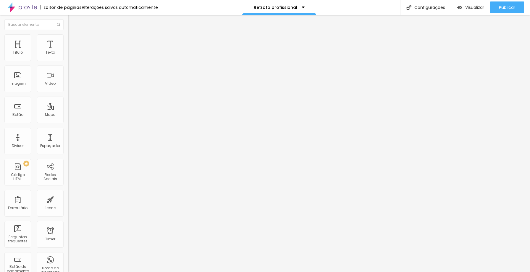
type input "73"
type input "71"
type input "70"
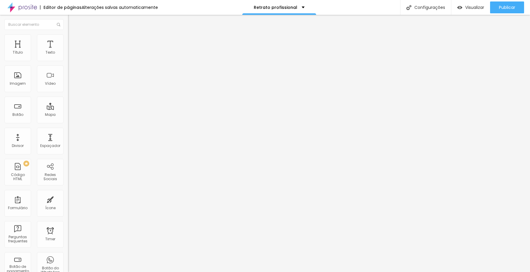
type input "70"
type input "68"
type input "67"
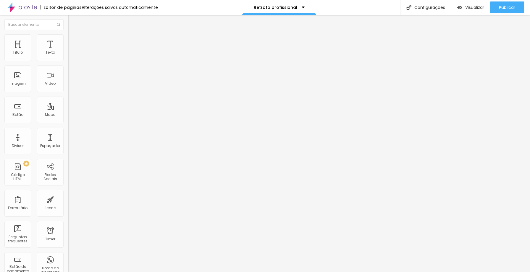
type input "66"
type input "65"
type input "64"
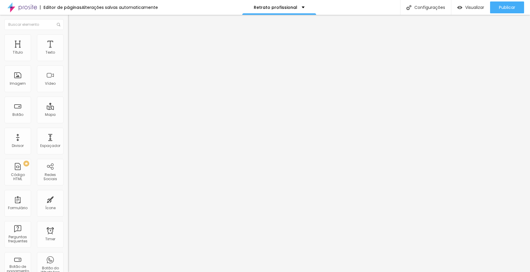
type input "64"
type input "63"
type input "62"
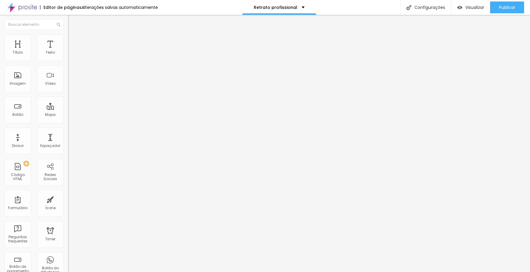
type input "61"
type input "60"
type input "59"
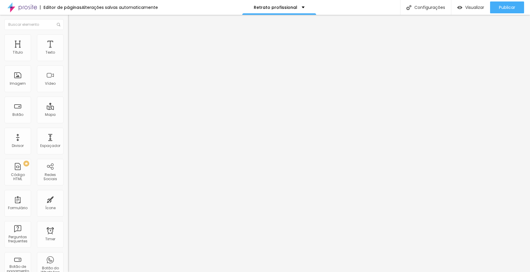
type input "59"
type input "58"
type input "57"
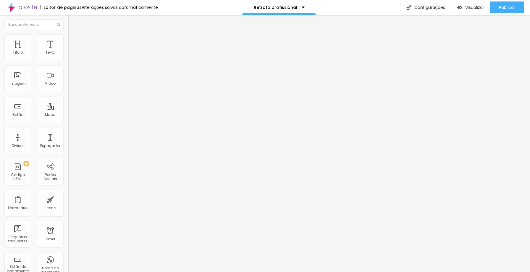
type input "55"
type input "53"
type input "52"
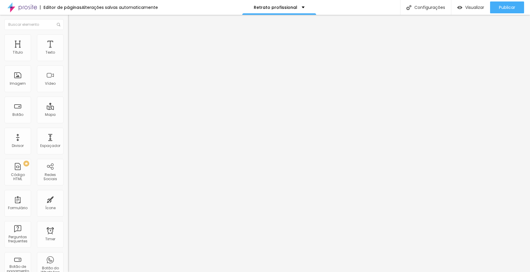
type input "52"
type input "53"
type input "64"
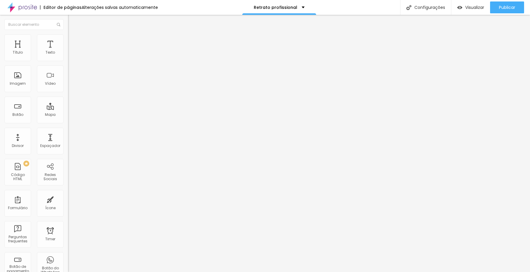
type input "65"
type input "66"
type input "67"
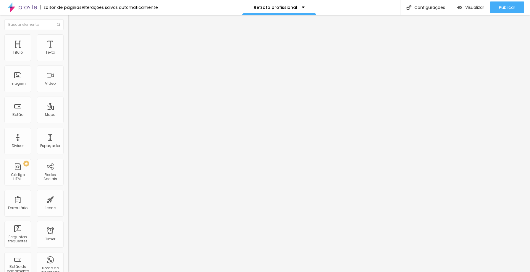
type input "67"
type input "68"
type input "69"
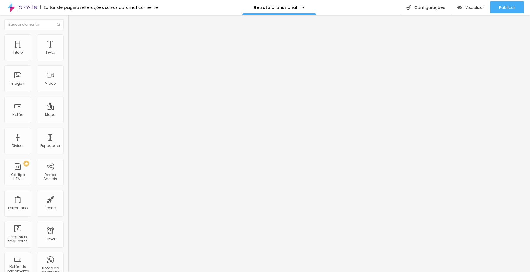
type input "70"
drag, startPoint x: 18, startPoint y: 73, endPoint x: 39, endPoint y: 75, distance: 21.1
type input "70"
click at [68, 203] on input "range" at bounding box center [87, 205] width 38 height 5
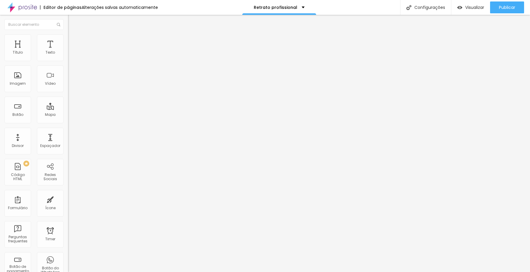
click at [68, 243] on img at bounding box center [70, 245] width 4 height 4
click at [68, 42] on img at bounding box center [70, 41] width 5 height 5
type input "18"
drag, startPoint x: 22, startPoint y: 94, endPoint x: 61, endPoint y: 94, distance: 39.6
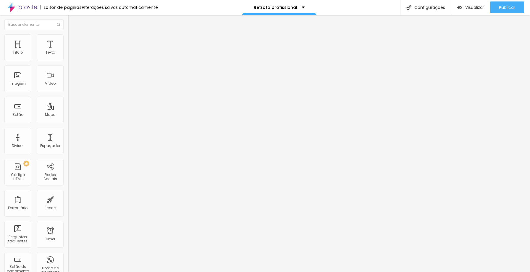
type input "18"
click at [68, 176] on input "range" at bounding box center [87, 178] width 38 height 5
click at [68, 103] on div at bounding box center [102, 105] width 68 height 4
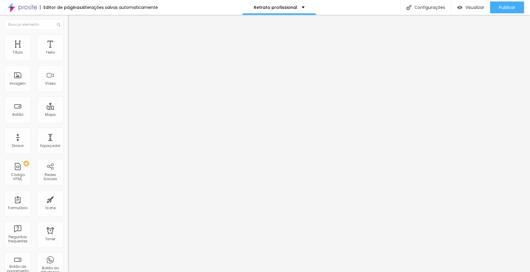
click at [72, 103] on input "radio" at bounding box center [74, 105] width 4 height 4
radio input "true"
radio input "false"
click at [68, 103] on div at bounding box center [102, 105] width 68 height 4
click at [76, 103] on input "radio" at bounding box center [78, 105] width 4 height 4
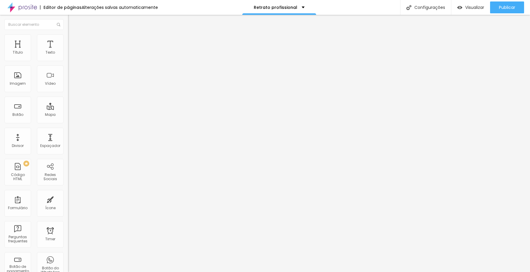
radio input "true"
radio input "false"
click at [68, 103] on input "radio" at bounding box center [70, 105] width 4 height 4
radio input "true"
radio input "false"
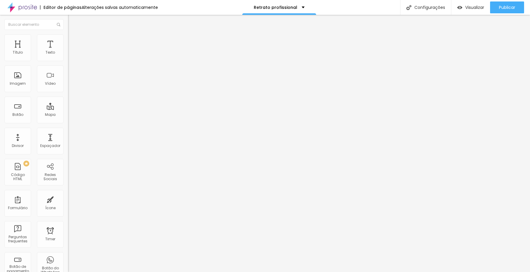
click at [72, 103] on input "radio" at bounding box center [74, 105] width 4 height 4
radio input "true"
radio input "false"
click at [68, 194] on span "Verde claro" at bounding box center [78, 196] width 21 height 5
click at [68, 203] on span "Verde escuro" at bounding box center [80, 205] width 24 height 5
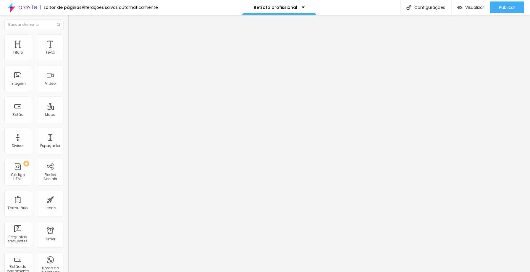
click at [68, 210] on span "Arredondada" at bounding box center [80, 212] width 25 height 5
click at [68, 217] on span "Curvada" at bounding box center [76, 219] width 17 height 5
click at [68, 214] on span "Reta" at bounding box center [72, 216] width 8 height 5
click at [68, 210] on span "Reta" at bounding box center [72, 212] width 8 height 5
click at [68, 44] on li "Estilo" at bounding box center [102, 42] width 68 height 6
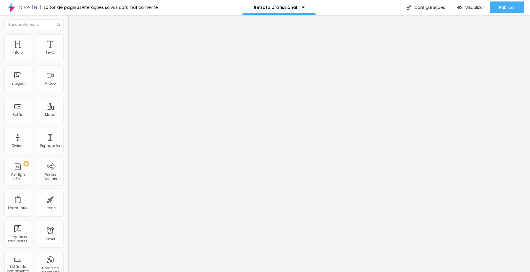
click at [68, 210] on span "Reta" at bounding box center [72, 212] width 8 height 5
click at [68, 223] on span "Arredondada" at bounding box center [80, 225] width 25 height 5
type input "17"
type input "16"
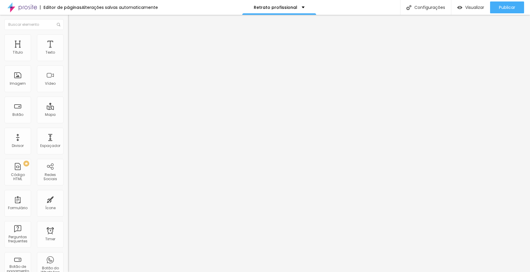
type input "16"
type input "15"
type input "16"
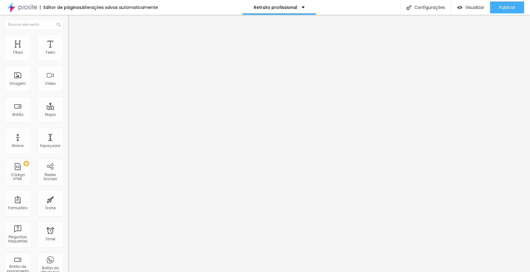
type input "17"
type input "18"
drag, startPoint x: 48, startPoint y: 94, endPoint x: 64, endPoint y: 95, distance: 15.5
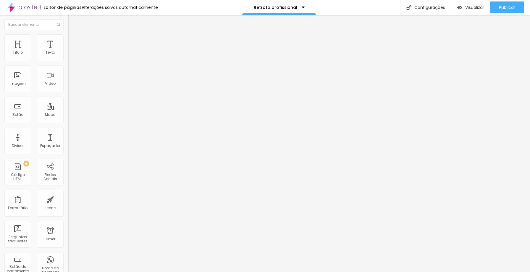
click at [68, 176] on input "range" at bounding box center [87, 178] width 38 height 5
click at [76, 103] on input "radio" at bounding box center [78, 105] width 4 height 4
radio input "true"
radio input "false"
click at [68, 103] on div at bounding box center [102, 105] width 68 height 4
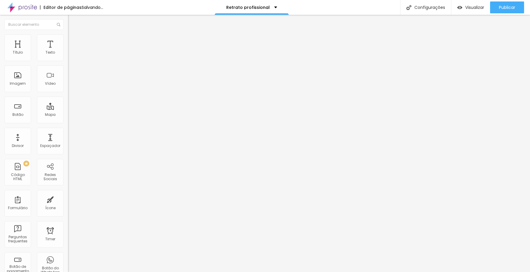
click at [68, 103] on input "radio" at bounding box center [70, 105] width 4 height 4
radio input "true"
radio input "false"
click at [68, 103] on div at bounding box center [102, 105] width 68 height 4
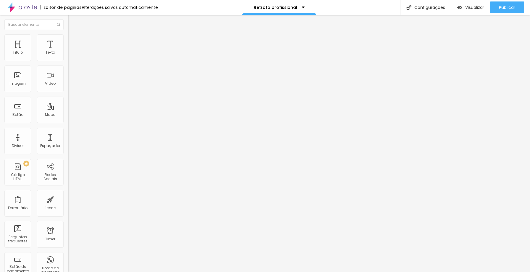
click at [72, 103] on input "radio" at bounding box center [74, 105] width 4 height 4
radio input "true"
radio input "false"
click at [68, 194] on span "Verde escuro" at bounding box center [80, 196] width 24 height 5
click at [68, 198] on div "Verde claro" at bounding box center [102, 200] width 68 height 4
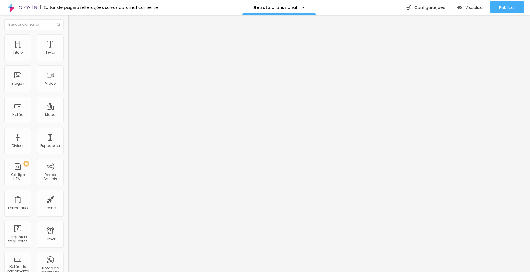
click at [68, 203] on span "Verde escuro" at bounding box center [80, 205] width 24 height 5
click at [68, 39] on li "Conteúdo" at bounding box center [102, 36] width 68 height 6
click at [68, 234] on img at bounding box center [70, 236] width 4 height 4
click at [68, 239] on img at bounding box center [70, 241] width 4 height 4
click at [68, 234] on img at bounding box center [70, 236] width 4 height 4
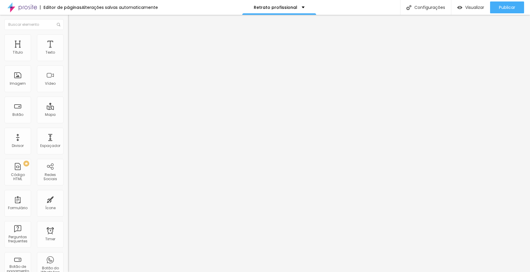
click at [68, 243] on img at bounding box center [70, 245] width 4 height 4
click at [68, 234] on div at bounding box center [102, 236] width 68 height 5
click at [68, 40] on li "Avançado" at bounding box center [102, 43] width 68 height 6
click at [73, 40] on span "Estilo" at bounding box center [77, 38] width 9 height 5
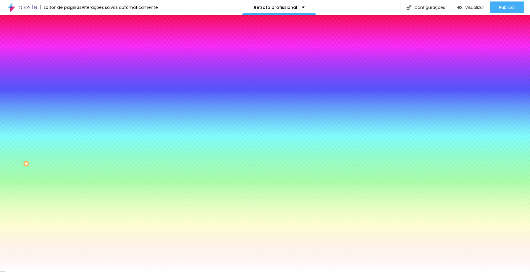
click at [68, 80] on div at bounding box center [102, 80] width 68 height 0
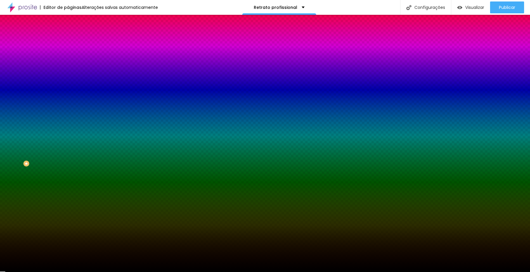
drag, startPoint x: 11, startPoint y: 116, endPoint x: 4, endPoint y: 176, distance: 60.4
click at [68, 176] on div "Editar Seção Conteúdo Estilo Avançado Imagem de fundo Adicionar imagem Efeito d…" at bounding box center [102, 143] width 68 height 257
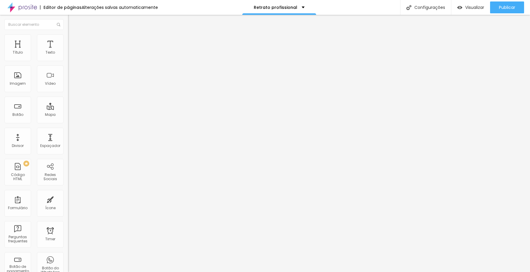
click at [72, 22] on img "button" at bounding box center [74, 21] width 5 height 5
click at [68, 17] on button "Editar Seção" at bounding box center [102, 22] width 68 height 14
click at [68, 18] on button "Editar Mapa" at bounding box center [102, 22] width 68 height 14
drag, startPoint x: 20, startPoint y: 52, endPoint x: 195, endPoint y: 0, distance: 182.6
click at [502, 6] on span "Publicar" at bounding box center [507, 7] width 16 height 5
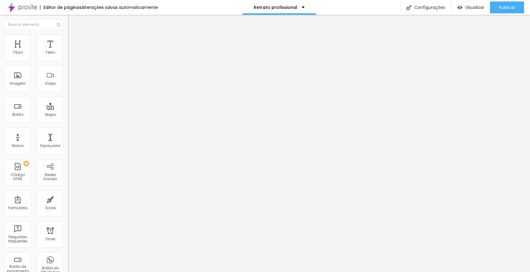
click at [68, 54] on span "Encaixotado" at bounding box center [79, 51] width 23 height 5
click at [68, 63] on span "Completo" at bounding box center [77, 60] width 18 height 5
click at [68, 57] on span "Encaixotado" at bounding box center [79, 54] width 23 height 5
click at [68, 62] on div "Completo" at bounding box center [102, 61] width 68 height 4
click at [68, 54] on span "Completo" at bounding box center [77, 51] width 18 height 5
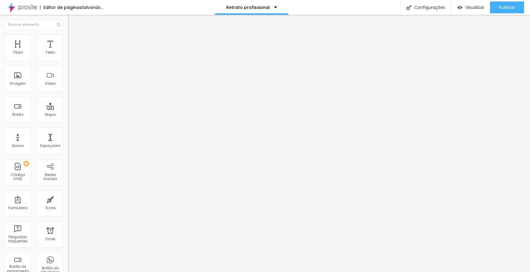
click at [68, 39] on li "Estilo" at bounding box center [102, 37] width 68 height 6
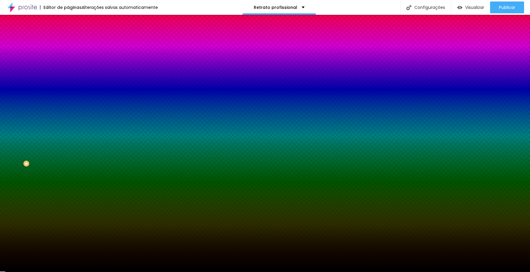
click at [68, 62] on span "Nenhum" at bounding box center [75, 58] width 15 height 5
click at [68, 71] on span "Parallax" at bounding box center [75, 68] width 14 height 5
click at [68, 65] on span "Nenhum" at bounding box center [75, 62] width 15 height 5
click at [68, 71] on span "Parallax" at bounding box center [75, 68] width 14 height 5
click at [92, 110] on span "DESATIVADO" at bounding box center [103, 108] width 22 height 4
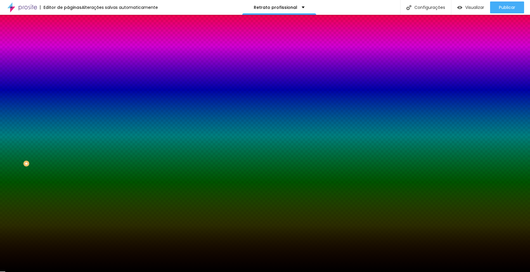
click at [70, 121] on icon "button" at bounding box center [72, 119] width 4 height 4
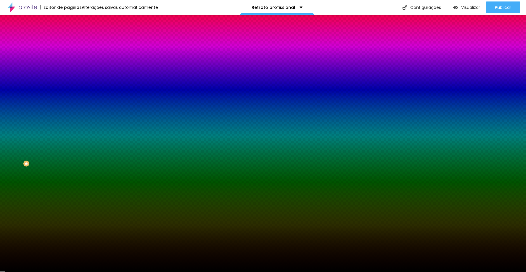
drag, startPoint x: 78, startPoint y: 246, endPoint x: 73, endPoint y: 245, distance: 5.2
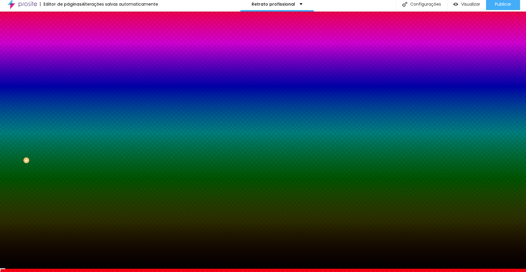
scroll to position [11, 0]
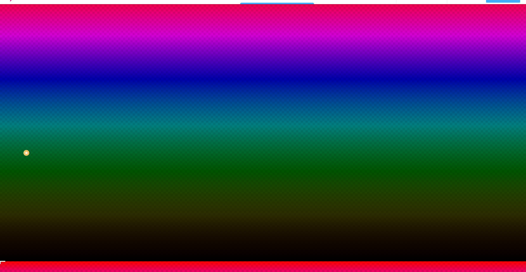
drag, startPoint x: 79, startPoint y: 241, endPoint x: 80, endPoint y: 266, distance: 24.9
drag, startPoint x: 92, startPoint y: 258, endPoint x: 79, endPoint y: 265, distance: 14.9
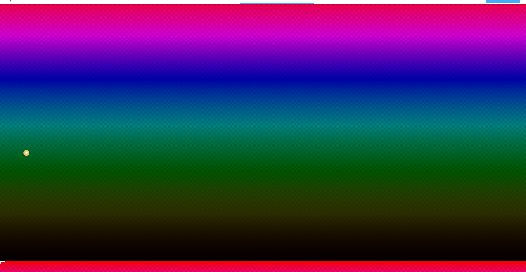
drag, startPoint x: 76, startPoint y: 234, endPoint x: 83, endPoint y: 234, distance: 6.5
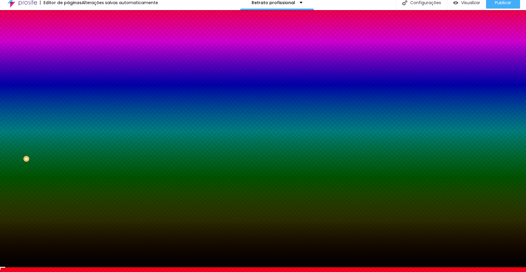
scroll to position [11, 0]
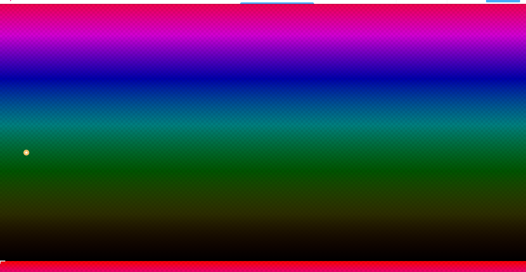
click at [160, 261] on div at bounding box center [263, 261] width 526 height 0
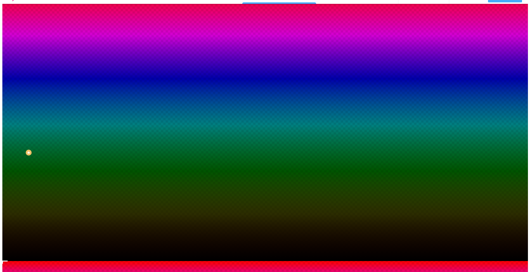
scroll to position [0, 0]
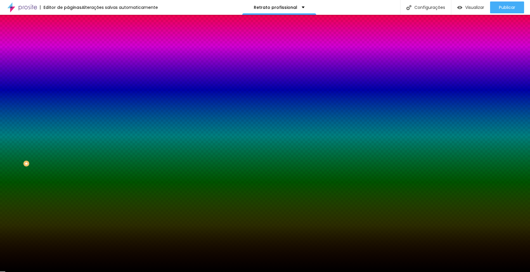
click at [70, 98] on icon "button" at bounding box center [72, 96] width 4 height 4
click at [94, 93] on span "DESATIVADO" at bounding box center [105, 92] width 22 height 4
click at [70, 104] on icon "button" at bounding box center [72, 103] width 4 height 4
click at [37, 271] on div at bounding box center [265, 272] width 530 height 0
click at [68, 40] on li "Avançado" at bounding box center [102, 43] width 68 height 6
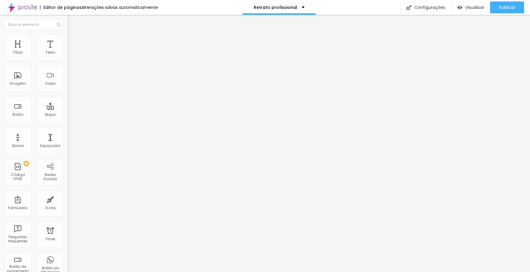
drag, startPoint x: 38, startPoint y: 58, endPoint x: 14, endPoint y: 59, distance: 23.7
click at [68, 115] on input "range" at bounding box center [87, 117] width 38 height 5
drag, startPoint x: 27, startPoint y: 70, endPoint x: 6, endPoint y: 69, distance: 20.7
click at [68, 198] on input "range" at bounding box center [87, 200] width 38 height 5
click at [73, 41] on span "Estilo" at bounding box center [77, 38] width 9 height 5
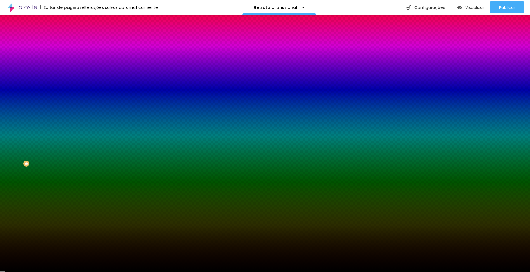
click at [68, 34] on li "Conteúdo" at bounding box center [102, 31] width 68 height 6
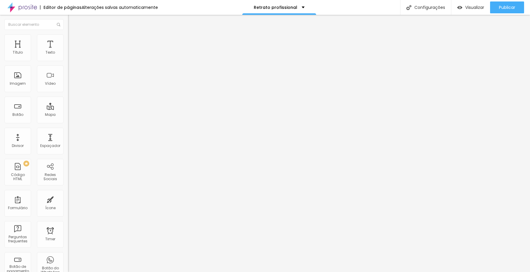
click at [68, 54] on span "Completo" at bounding box center [77, 51] width 18 height 5
click at [72, 22] on img "button" at bounding box center [74, 21] width 5 height 5
click at [68, 54] on span "Encaixotado" at bounding box center [79, 51] width 23 height 5
click at [68, 63] on span "Completo" at bounding box center [77, 60] width 18 height 5
click at [68, 57] on span "Encaixotado" at bounding box center [79, 54] width 23 height 5
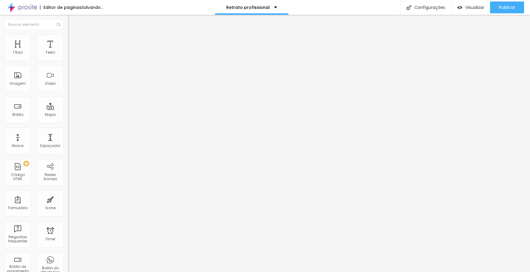
click at [73, 41] on span "Estilo" at bounding box center [77, 38] width 9 height 5
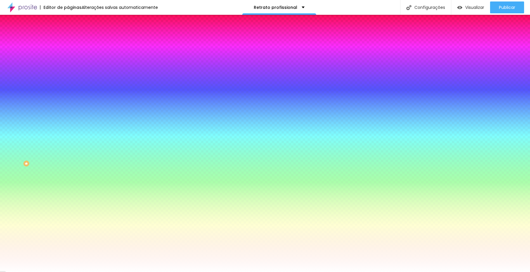
click at [68, 80] on div at bounding box center [102, 80] width 68 height 0
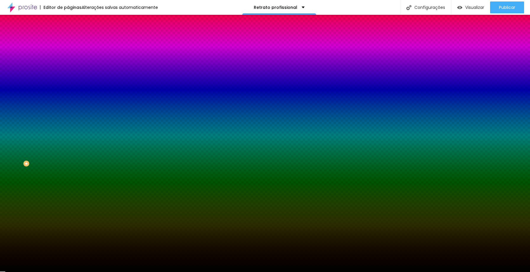
drag, startPoint x: 12, startPoint y: 128, endPoint x: 0, endPoint y: 168, distance: 41.4
click at [68, 168] on div "Editar Seção Conteúdo Estilo Avançado Imagem de fundo Adicionar imagem Efeito d…" at bounding box center [102, 143] width 68 height 257
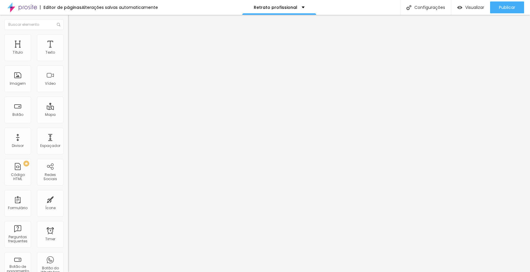
click at [68, 39] on li "Estilo" at bounding box center [102, 37] width 68 height 6
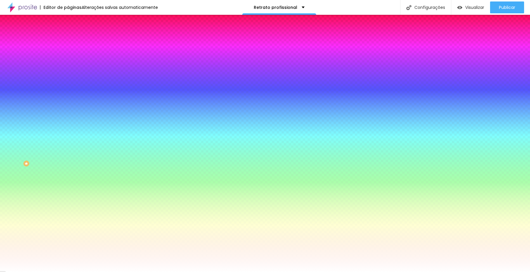
click at [68, 80] on div at bounding box center [102, 80] width 68 height 0
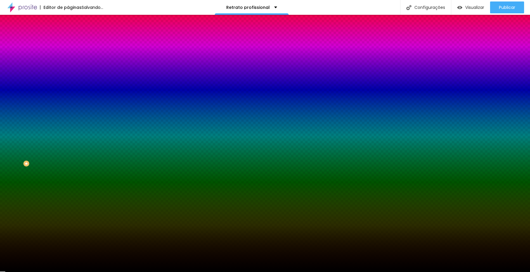
drag, startPoint x: 11, startPoint y: 116, endPoint x: 1, endPoint y: 167, distance: 52.5
click at [68, 167] on div "Editar Seção Conteúdo Estilo Avançado Imagem de fundo Adicionar imagem Efeito d…" at bounding box center [102, 143] width 68 height 257
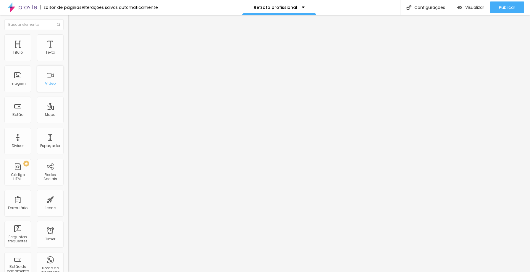
click at [45, 77] on div "Vídeo" at bounding box center [50, 78] width 27 height 27
click at [68, 37] on img at bounding box center [70, 36] width 5 height 5
drag, startPoint x: 22, startPoint y: 69, endPoint x: 97, endPoint y: 69, distance: 74.8
click at [97, 193] on input "range" at bounding box center [87, 195] width 38 height 5
drag, startPoint x: 42, startPoint y: 57, endPoint x: 78, endPoint y: 57, distance: 36.4
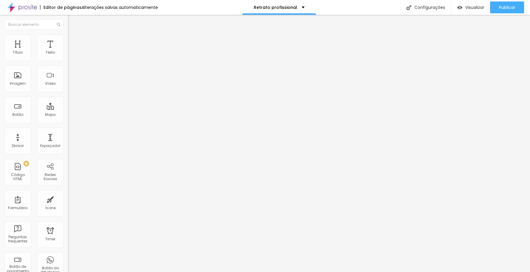
click at [78, 109] on input "range" at bounding box center [87, 111] width 38 height 5
